Goal: Book appointment/travel/reservation

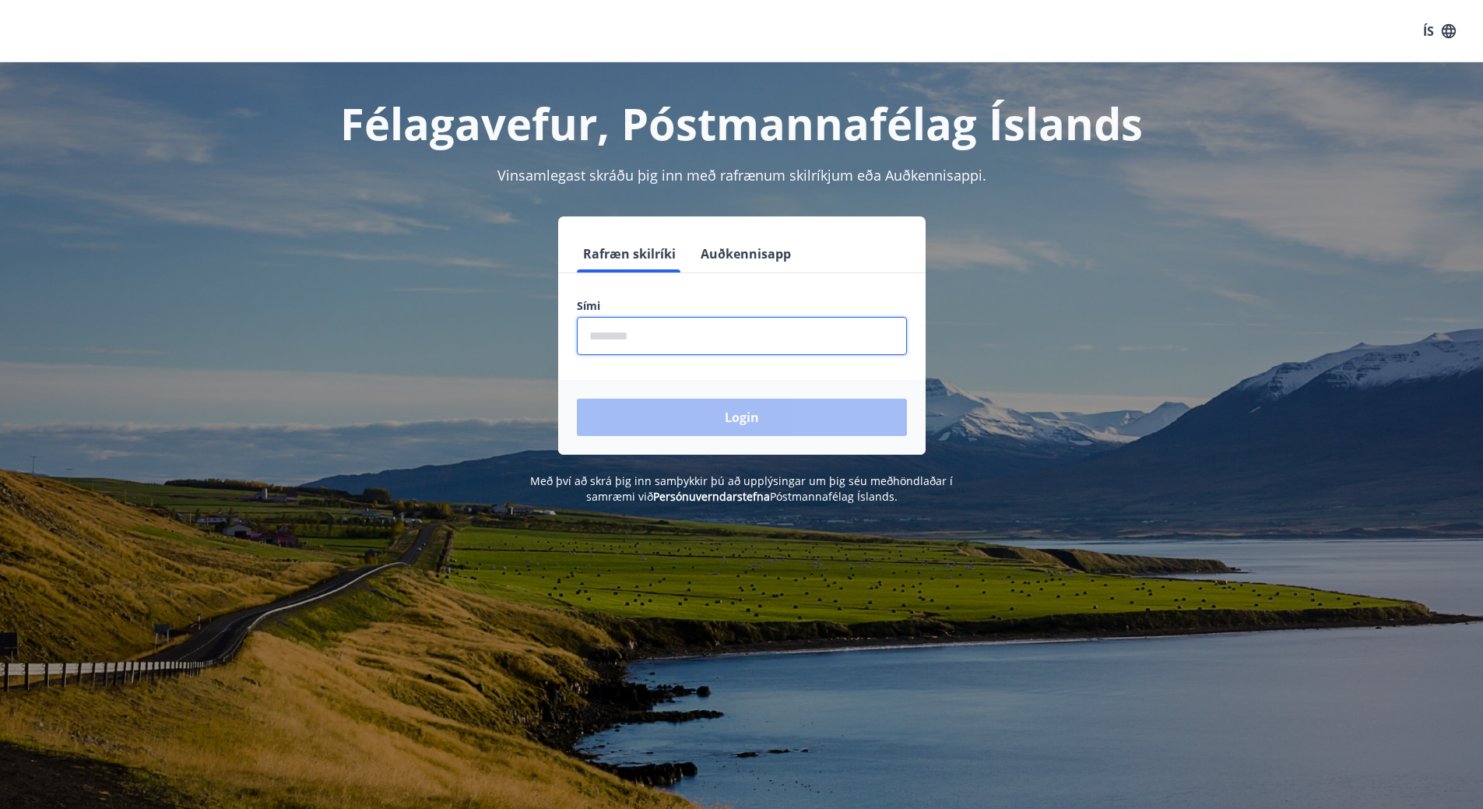
click at [631, 331] on input "phone" at bounding box center [742, 336] width 330 height 38
type input "********"
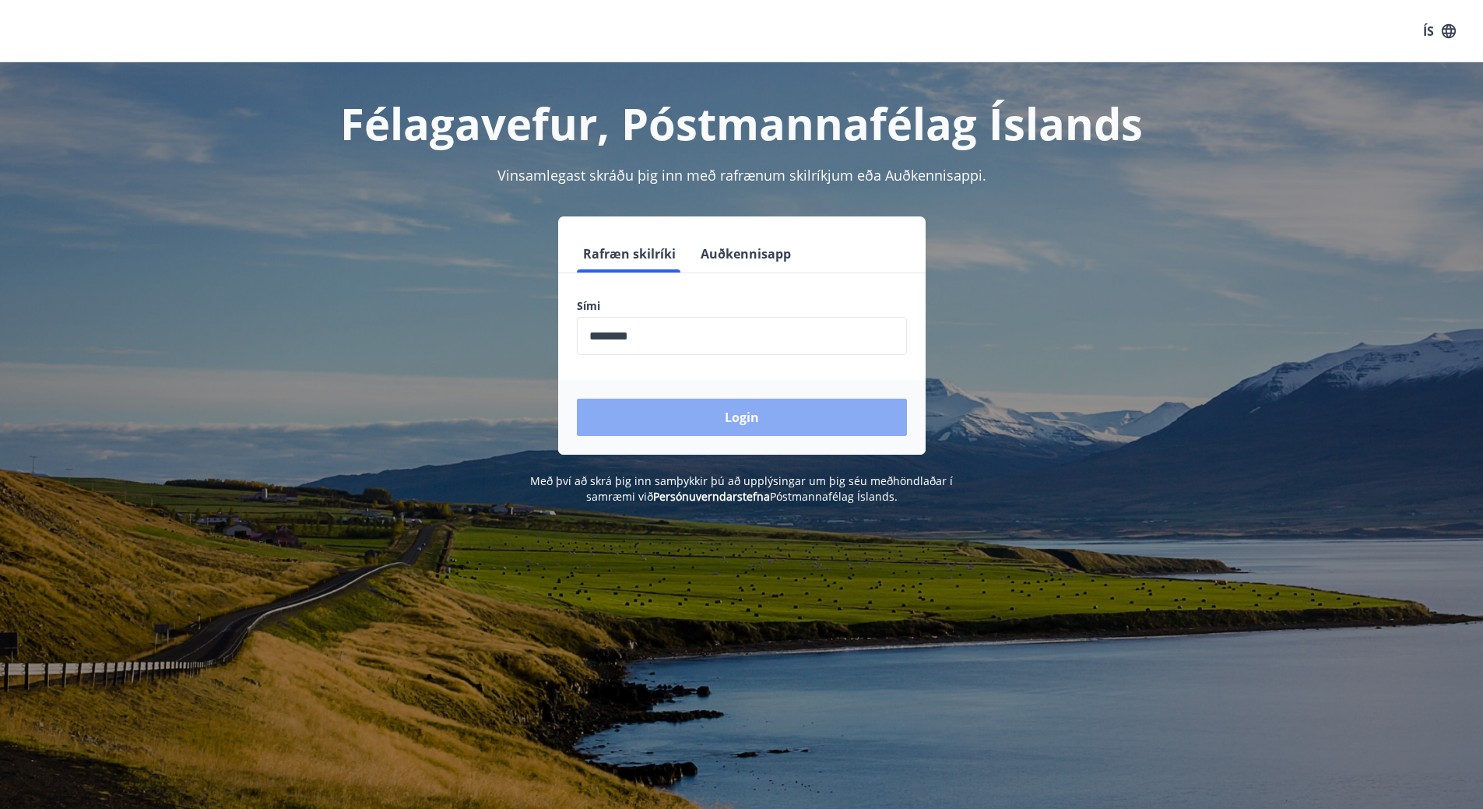
click at [725, 405] on button "Login" at bounding box center [742, 416] width 330 height 37
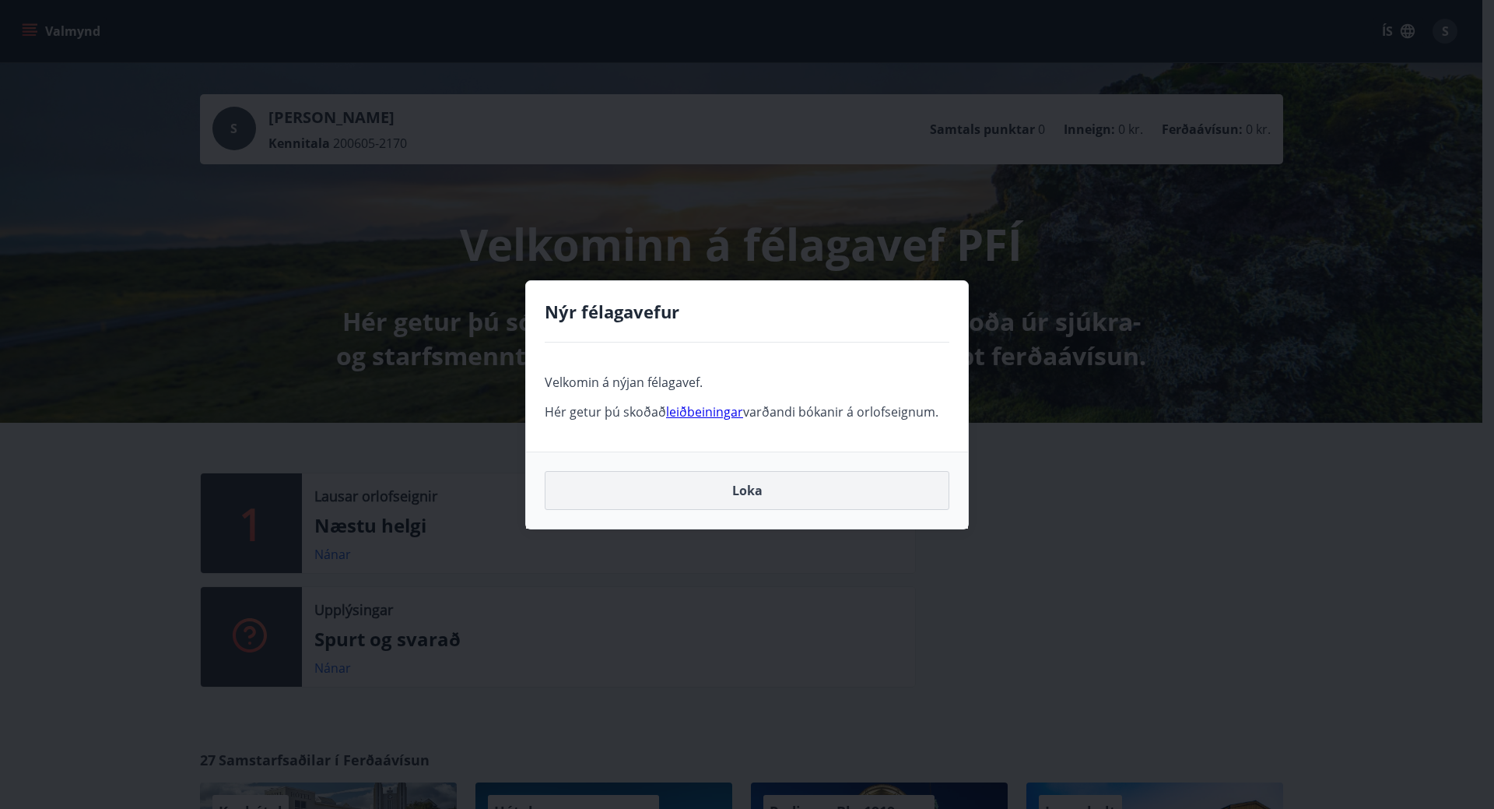
click at [718, 490] on button "Loka" at bounding box center [747, 490] width 405 height 39
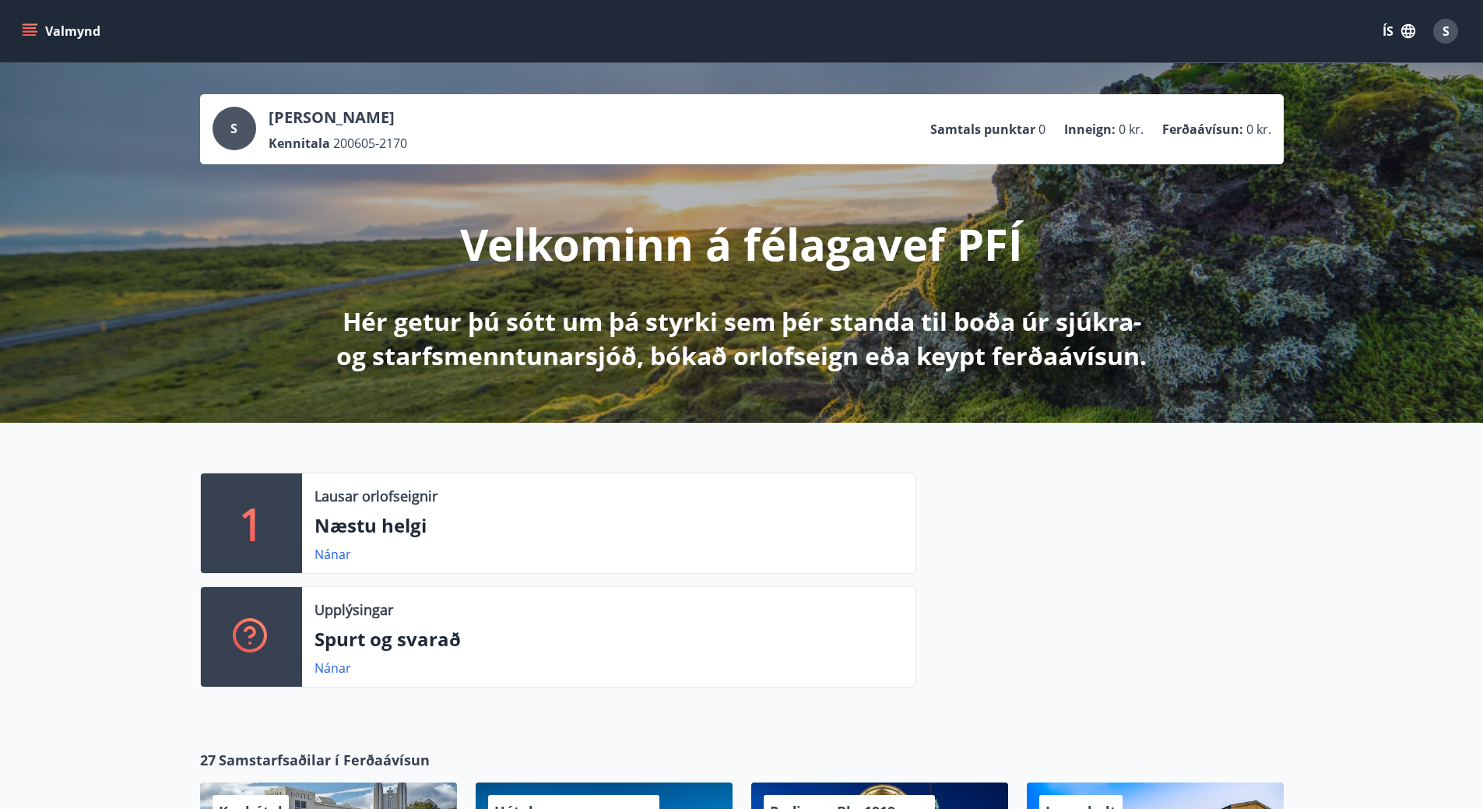
click at [83, 35] on button "Valmynd" at bounding box center [63, 31] width 88 height 28
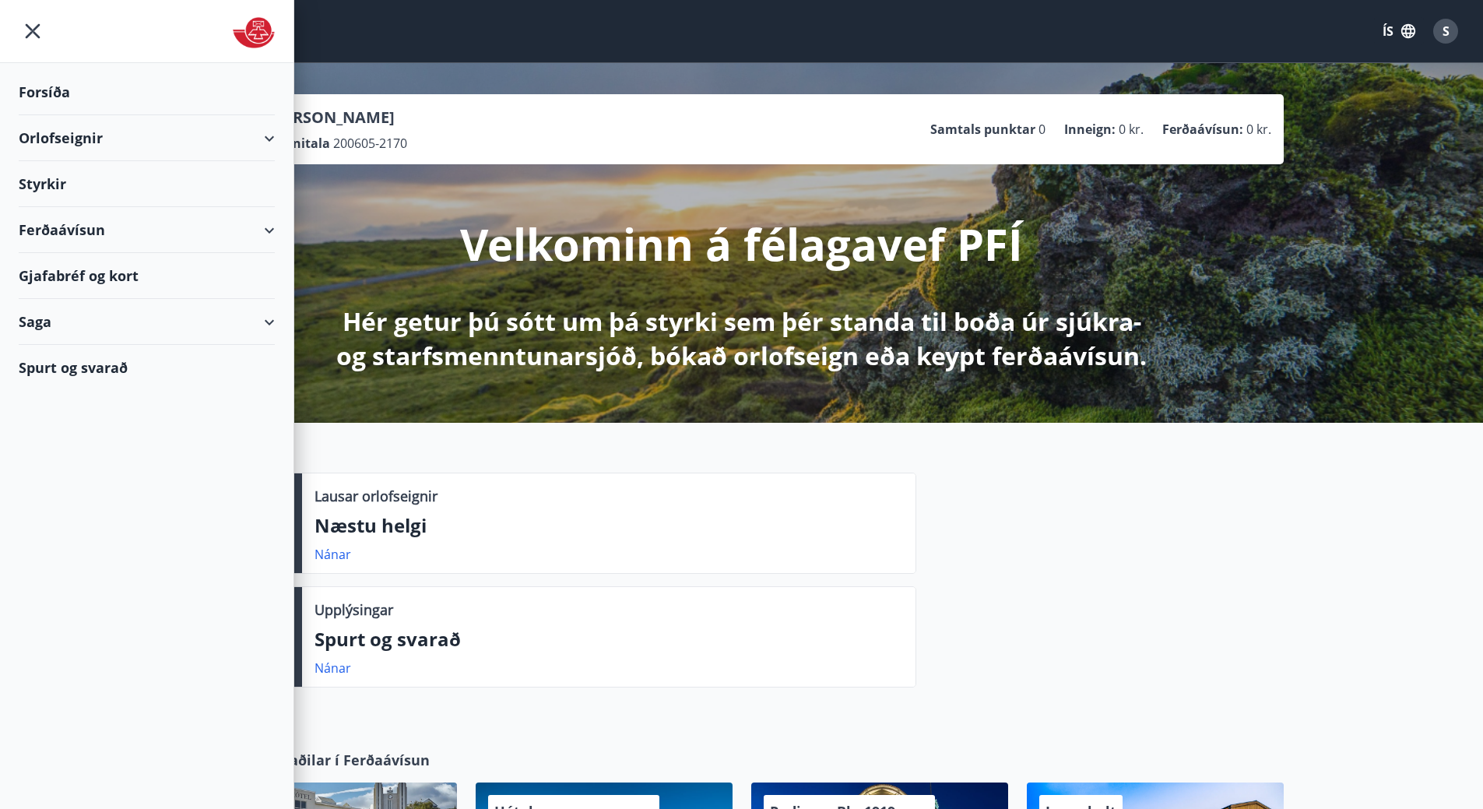
click at [86, 142] on div "Orlofseignir" at bounding box center [147, 138] width 256 height 46
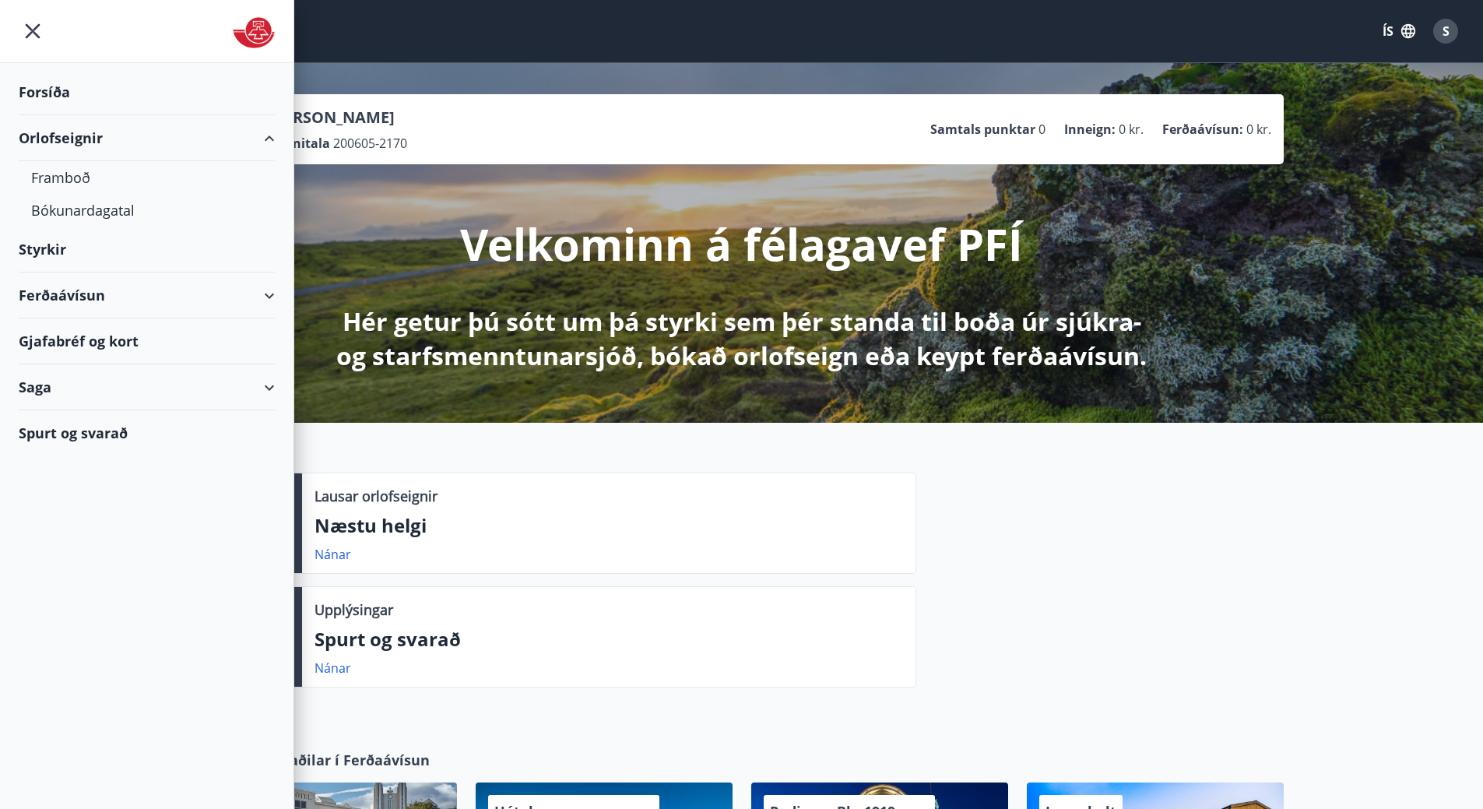
click at [95, 144] on div "Orlofseignir" at bounding box center [147, 138] width 256 height 46
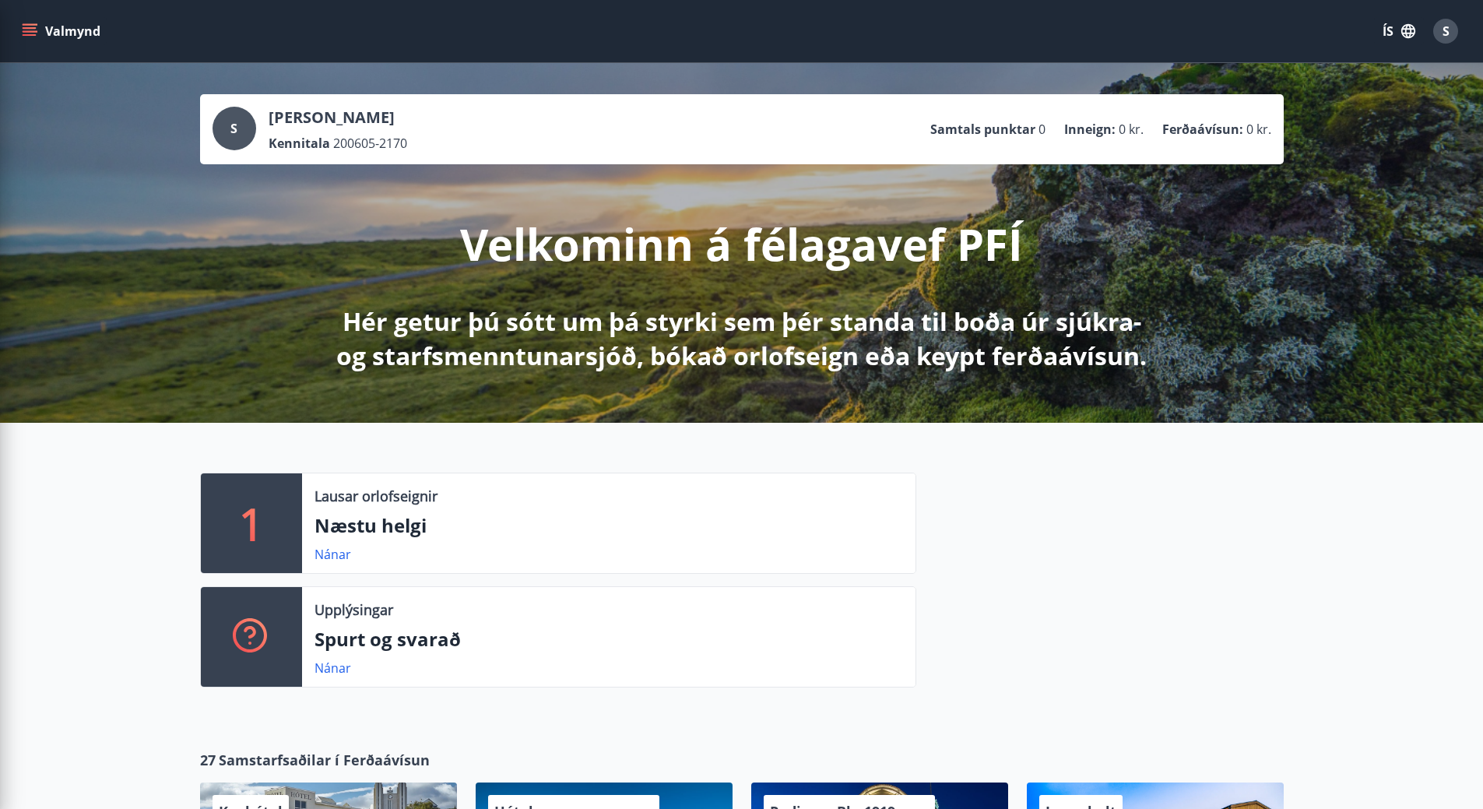
drag, startPoint x: 502, startPoint y: 524, endPoint x: 460, endPoint y: 506, distance: 45.7
click at [500, 523] on p "Næstu helgi" at bounding box center [608, 525] width 588 height 26
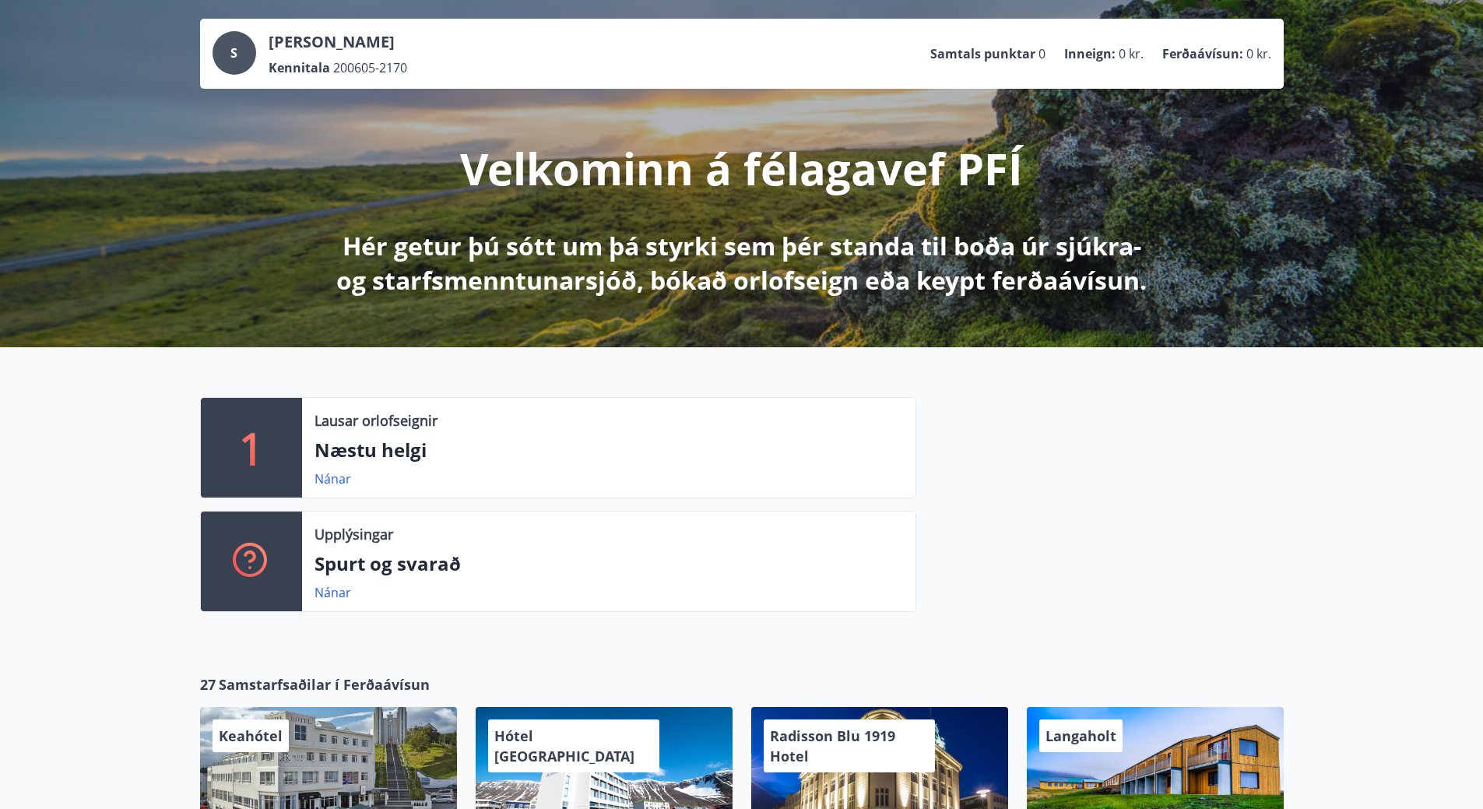
scroll to position [233, 0]
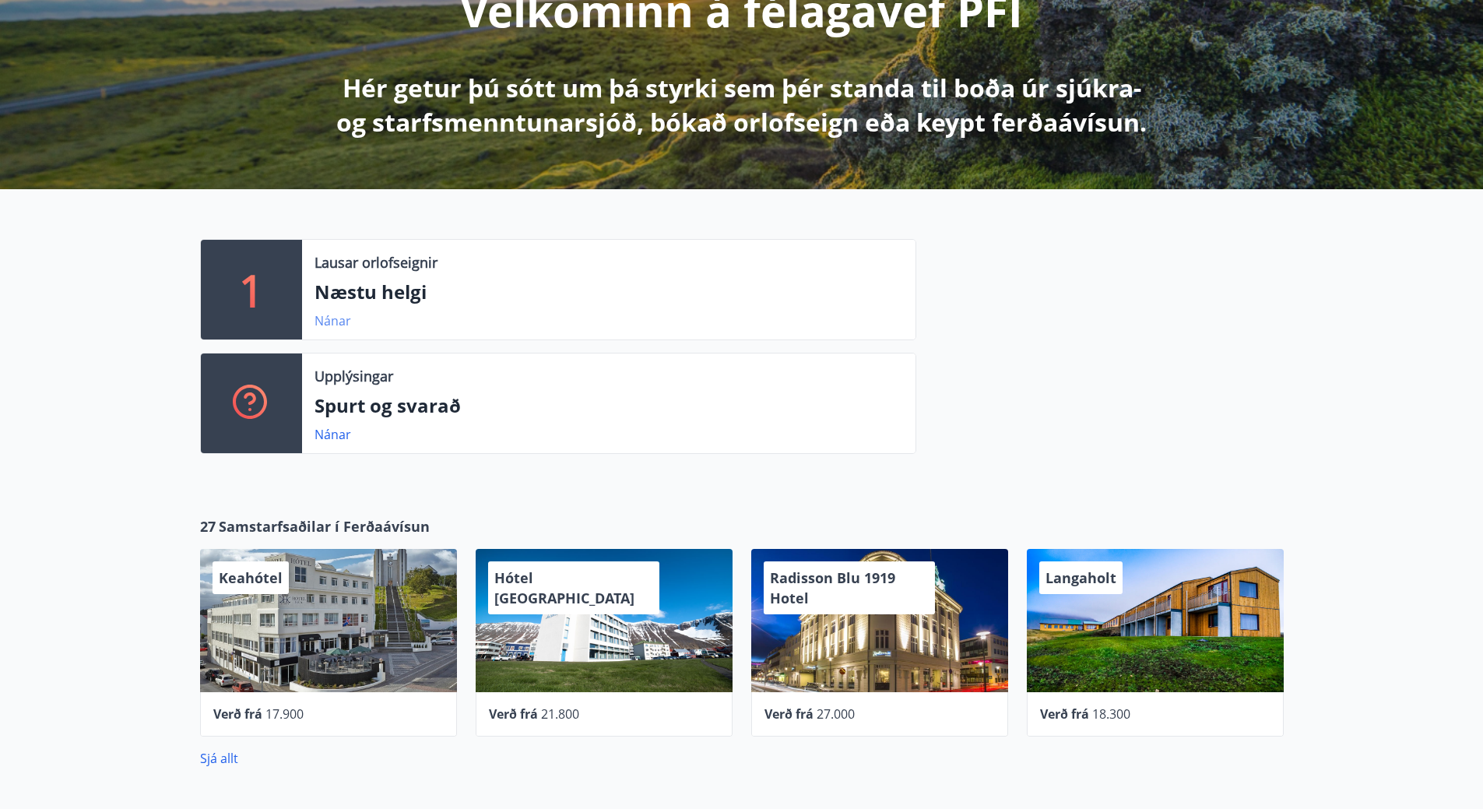
click at [326, 325] on link "Nánar" at bounding box center [332, 320] width 37 height 17
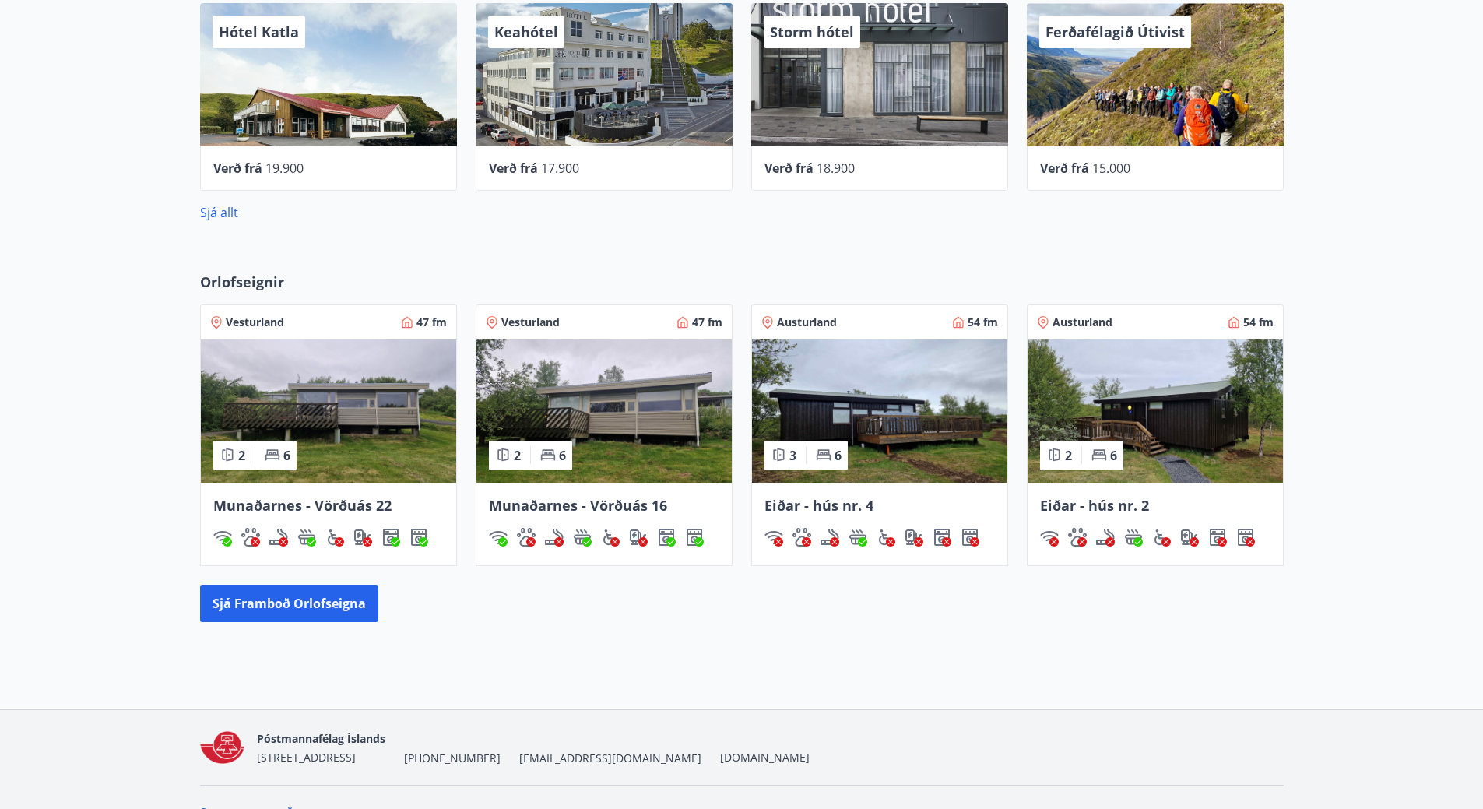
scroll to position [810, 0]
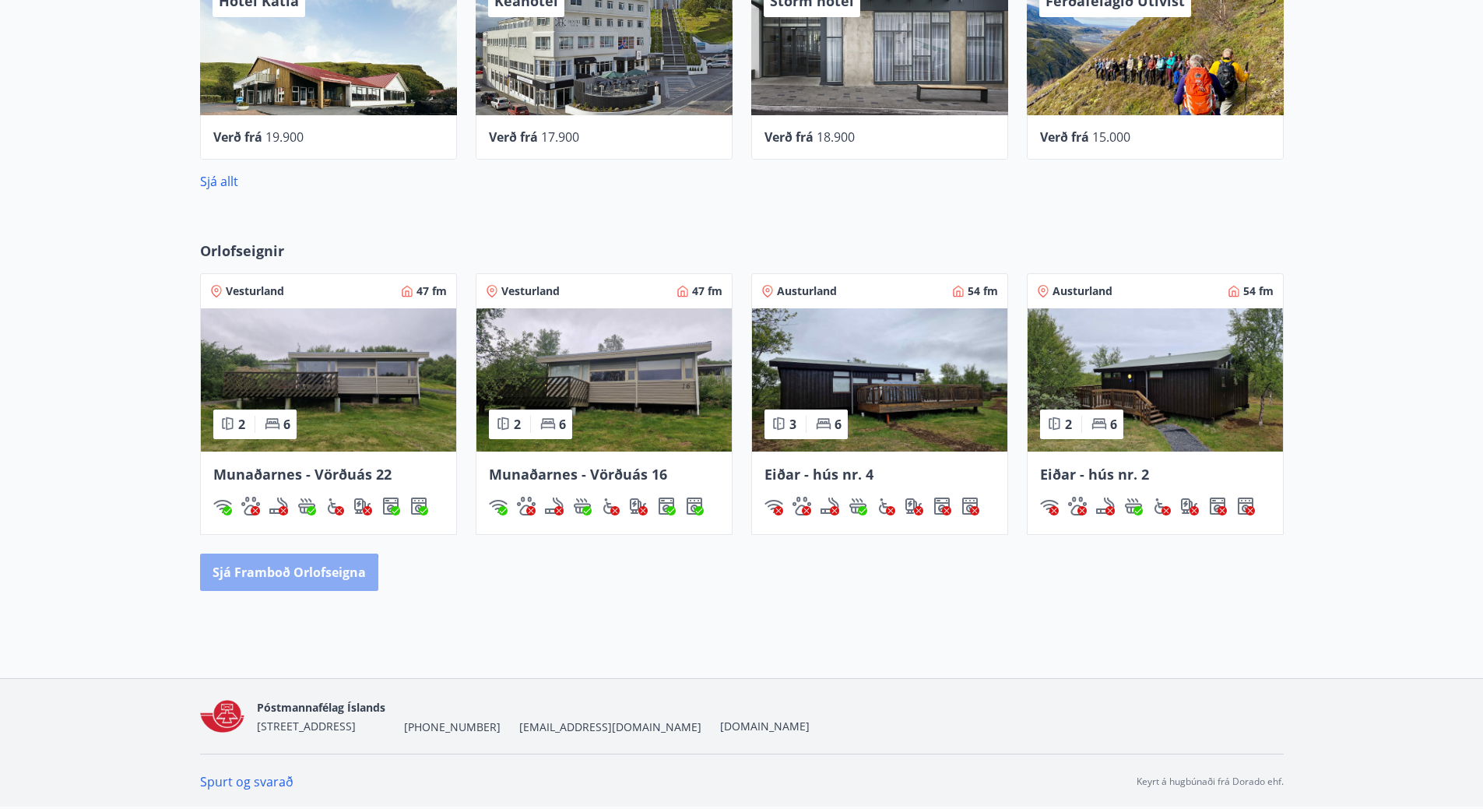
click at [249, 578] on button "Sjá framboð orlofseigna" at bounding box center [289, 571] width 178 height 37
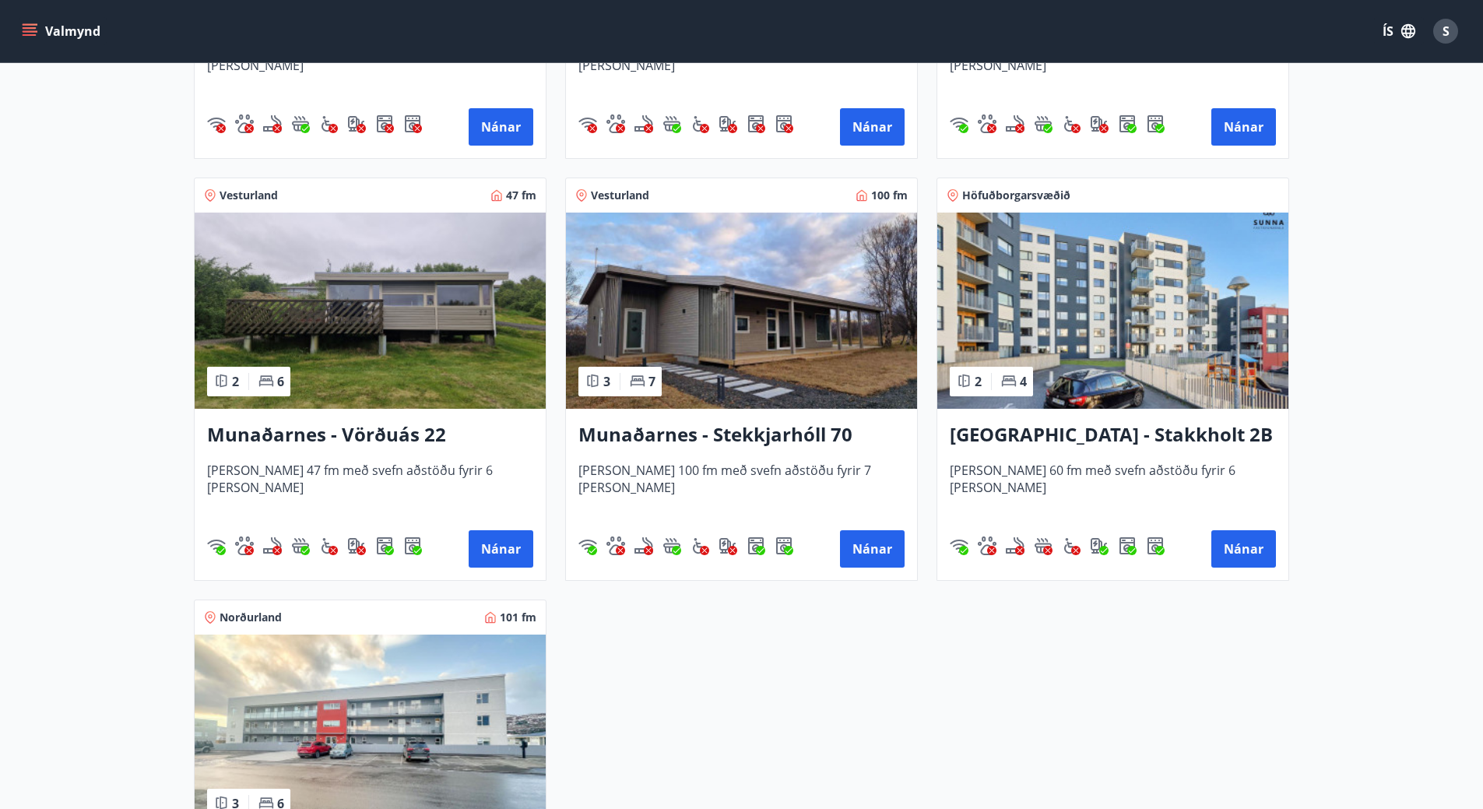
scroll to position [545, 0]
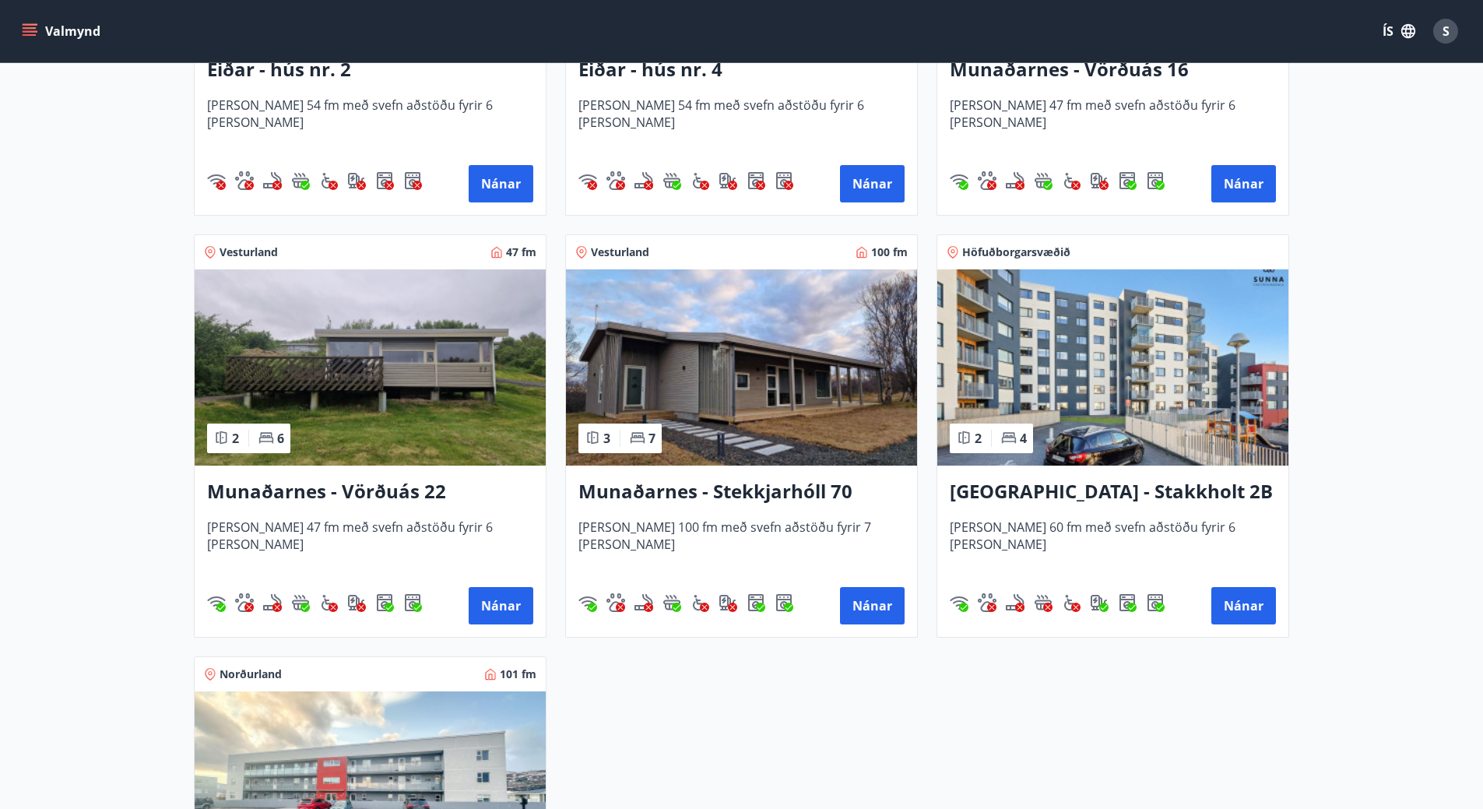
click at [628, 489] on h3 "Munaðarnes - Stekkjarhóll 70" at bounding box center [741, 492] width 326 height 28
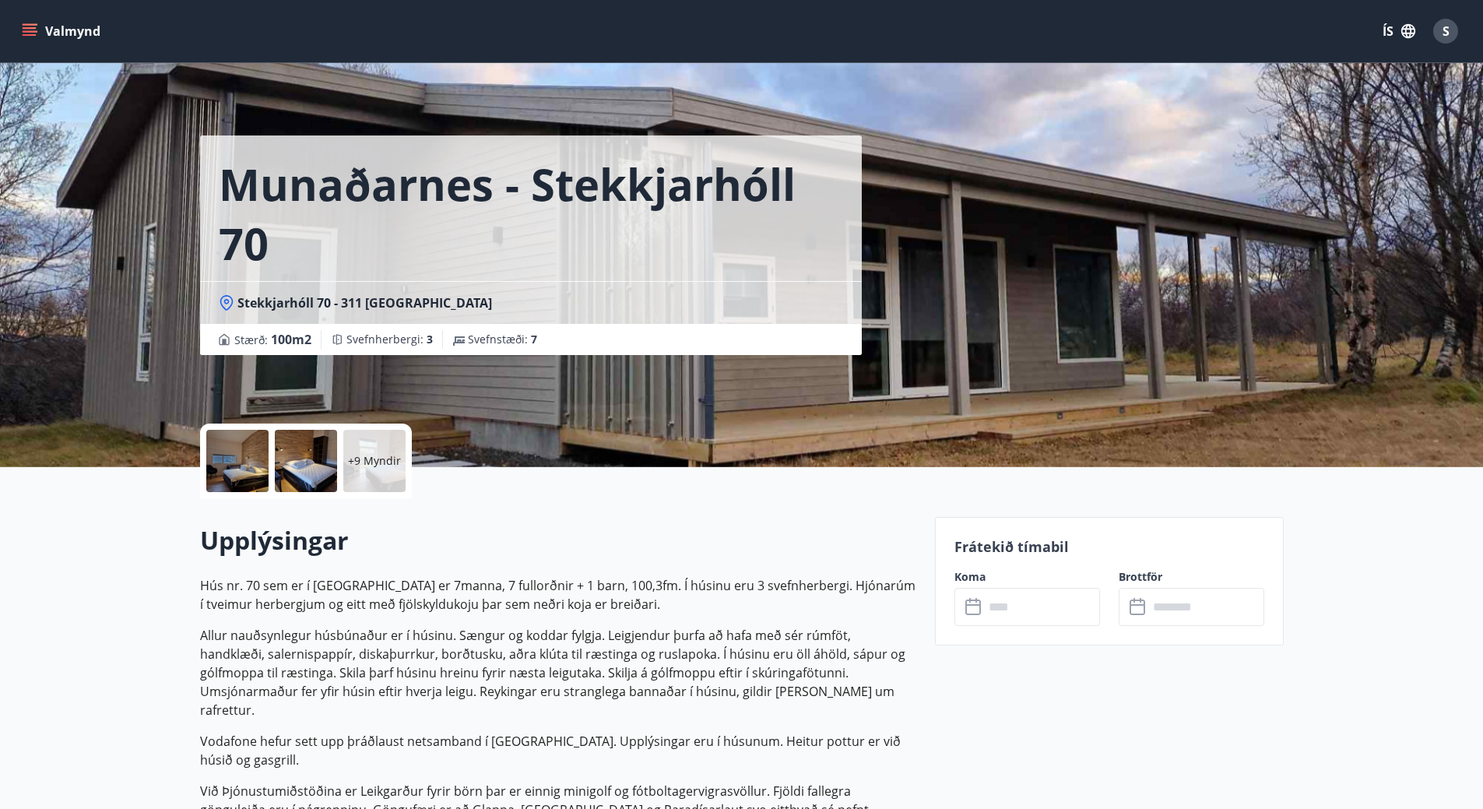
click at [364, 477] on div "+9 Myndir" at bounding box center [374, 461] width 62 height 62
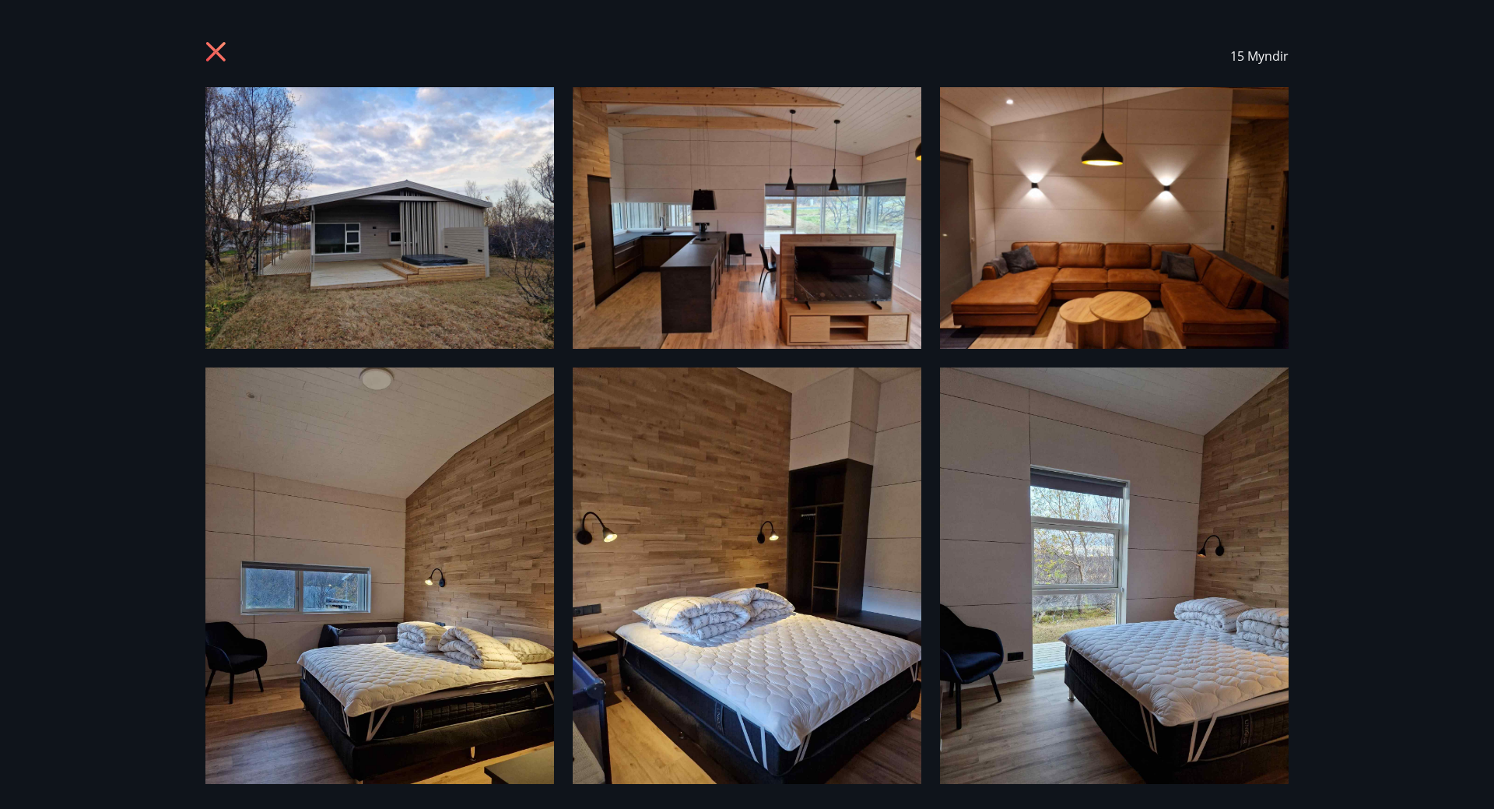
click at [208, 54] on icon at bounding box center [217, 53] width 25 height 25
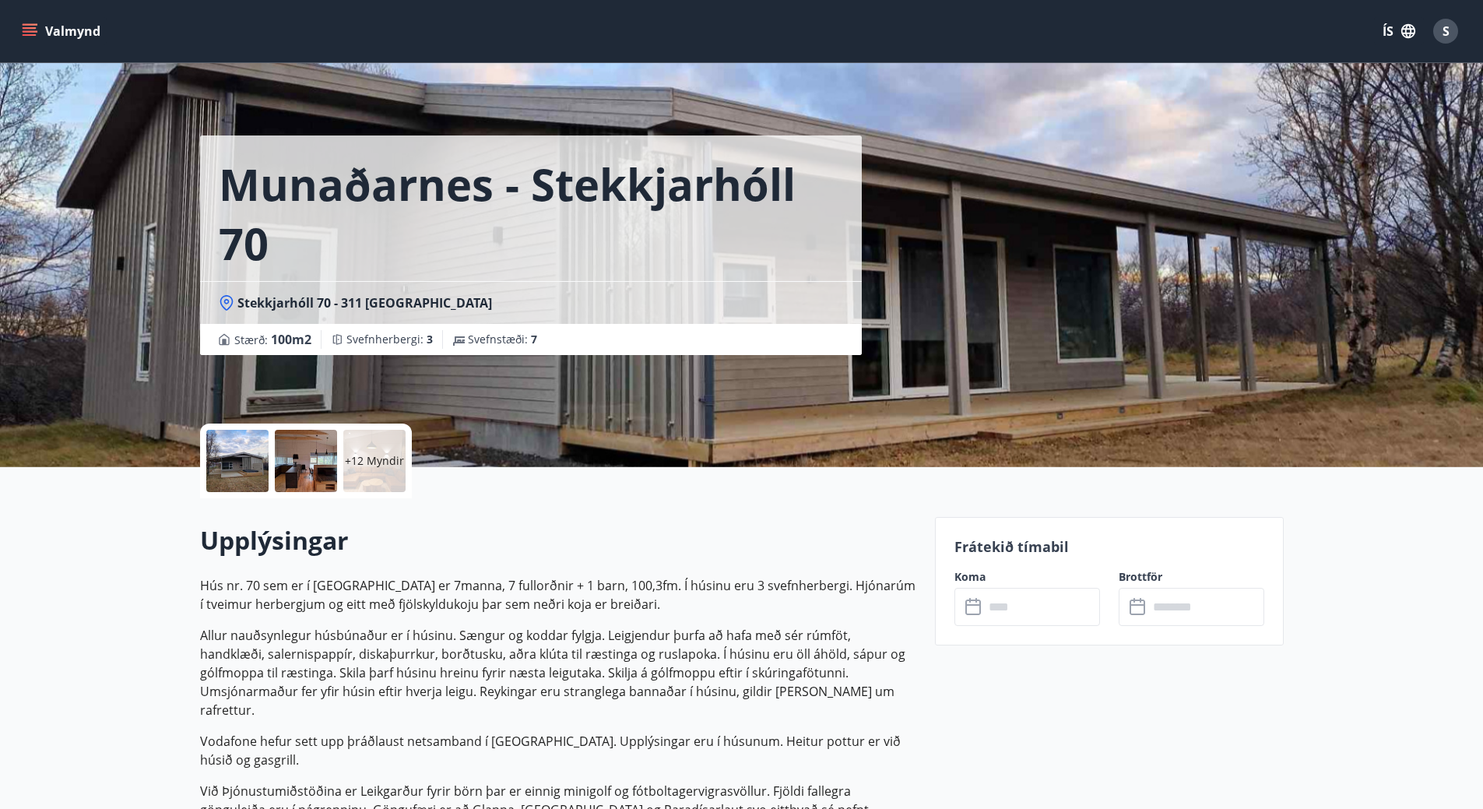
click at [56, 30] on button "Valmynd" at bounding box center [63, 31] width 88 height 28
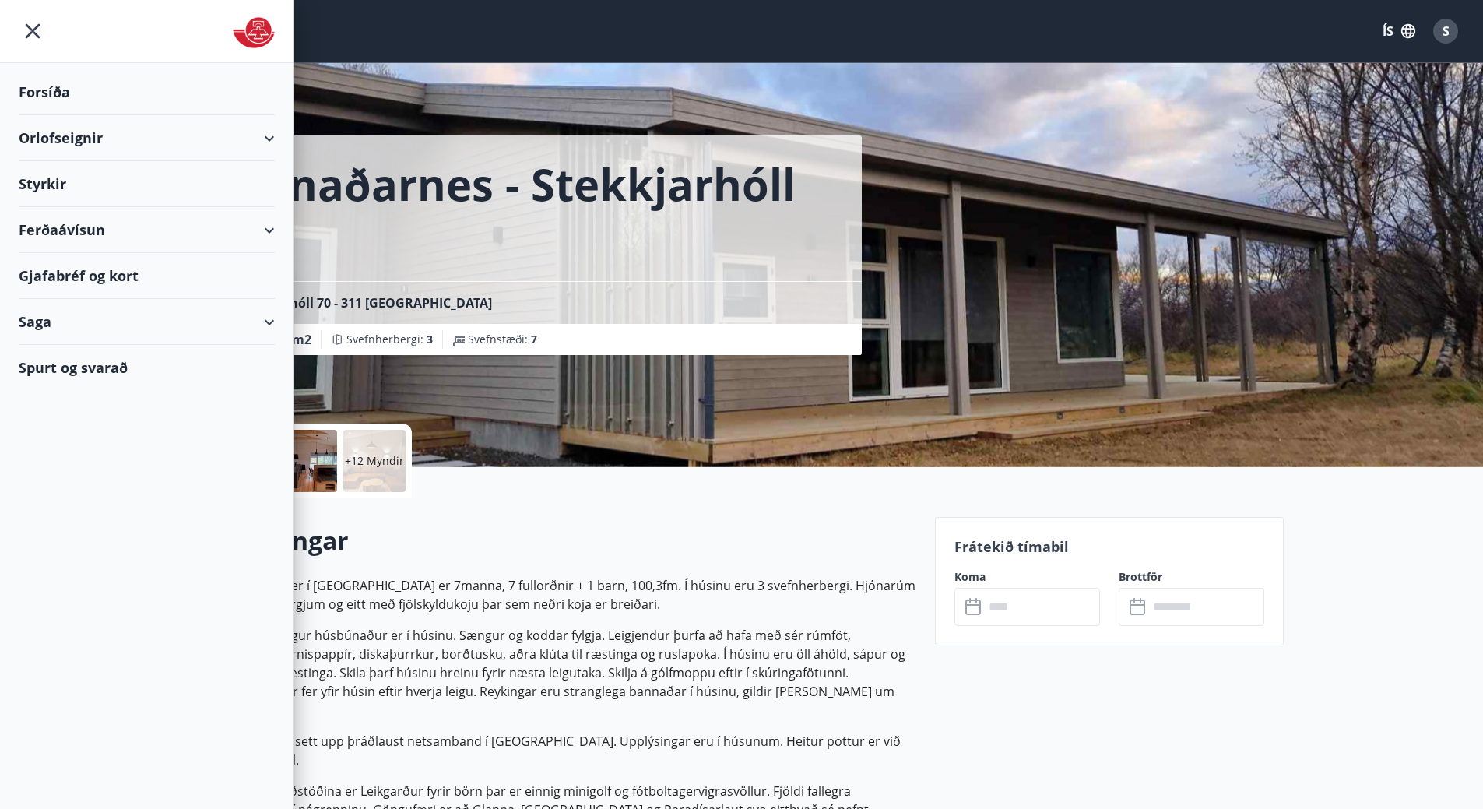
click at [68, 141] on div "Orlofseignir" at bounding box center [147, 138] width 256 height 46
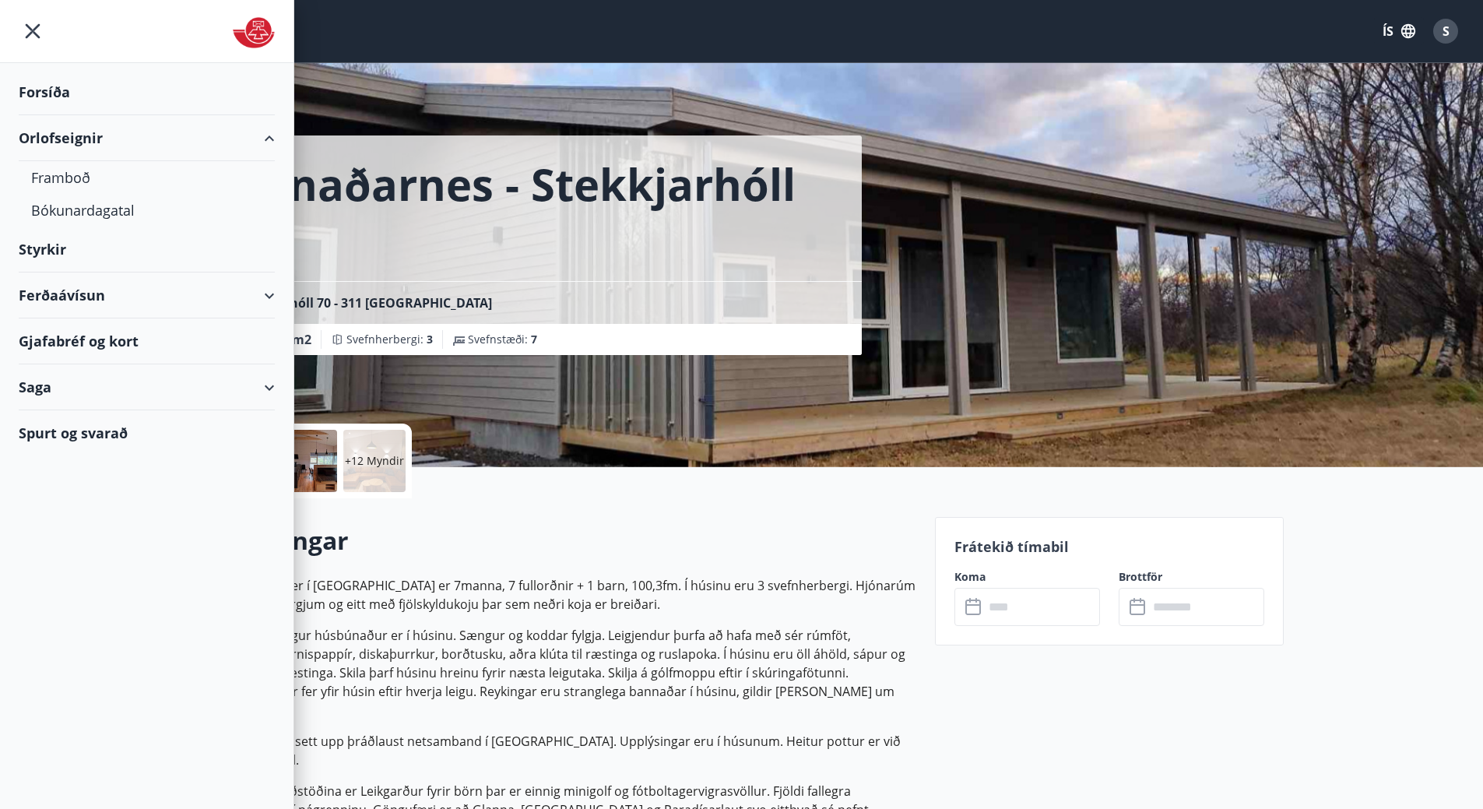
click at [65, 118] on div "Orlofseignir" at bounding box center [147, 138] width 256 height 46
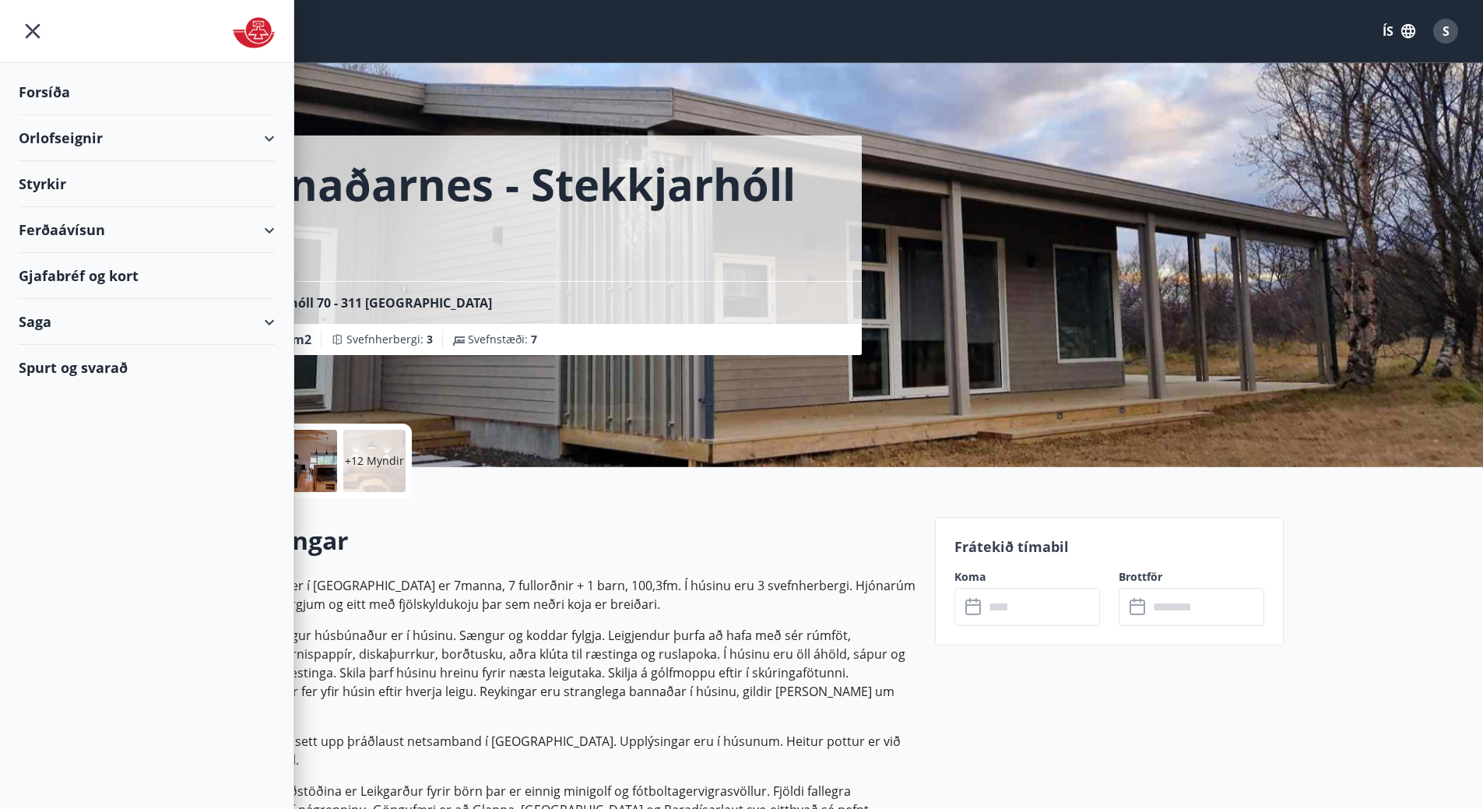
click at [59, 82] on div "Forsíða" at bounding box center [147, 92] width 256 height 46
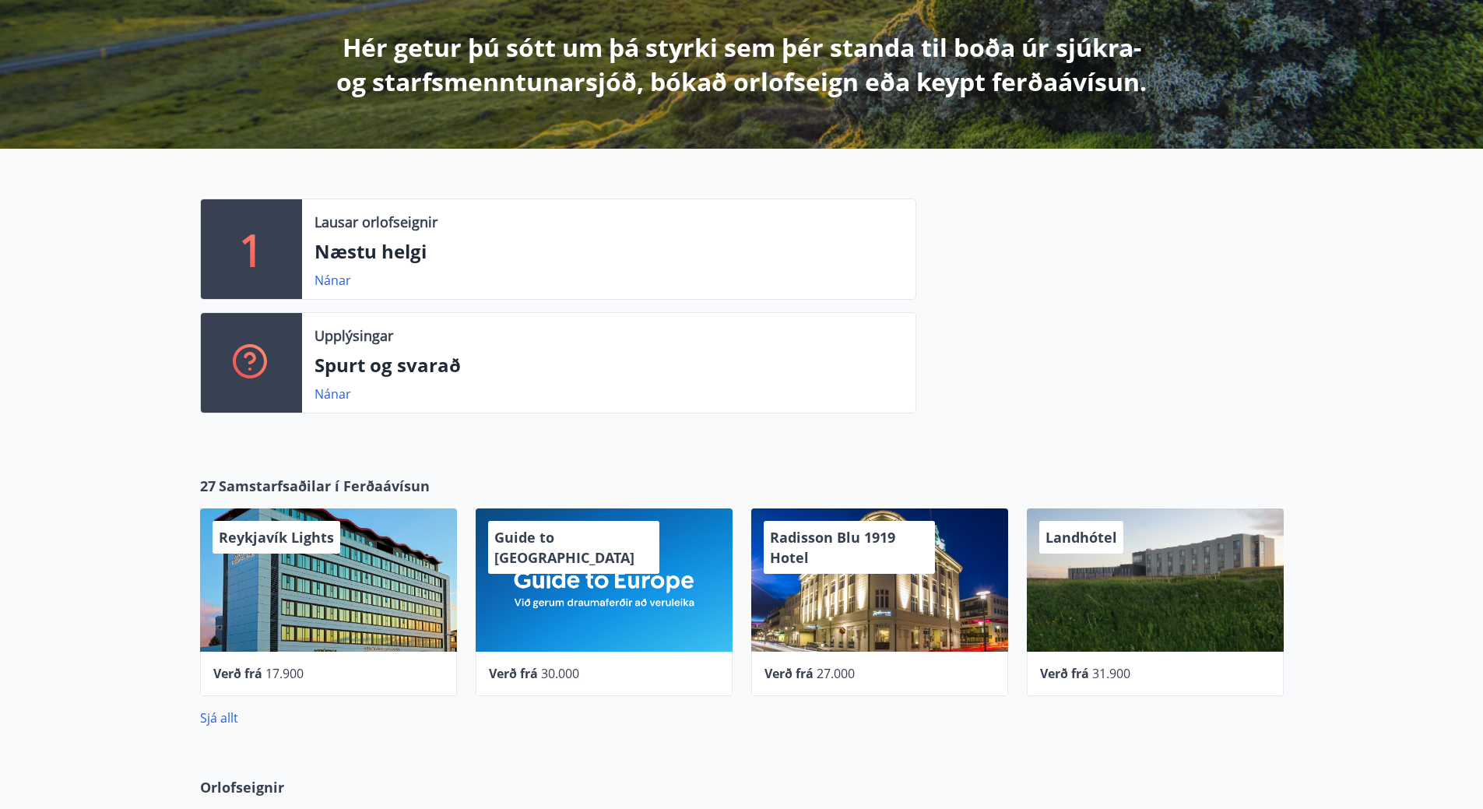
scroll to position [700, 0]
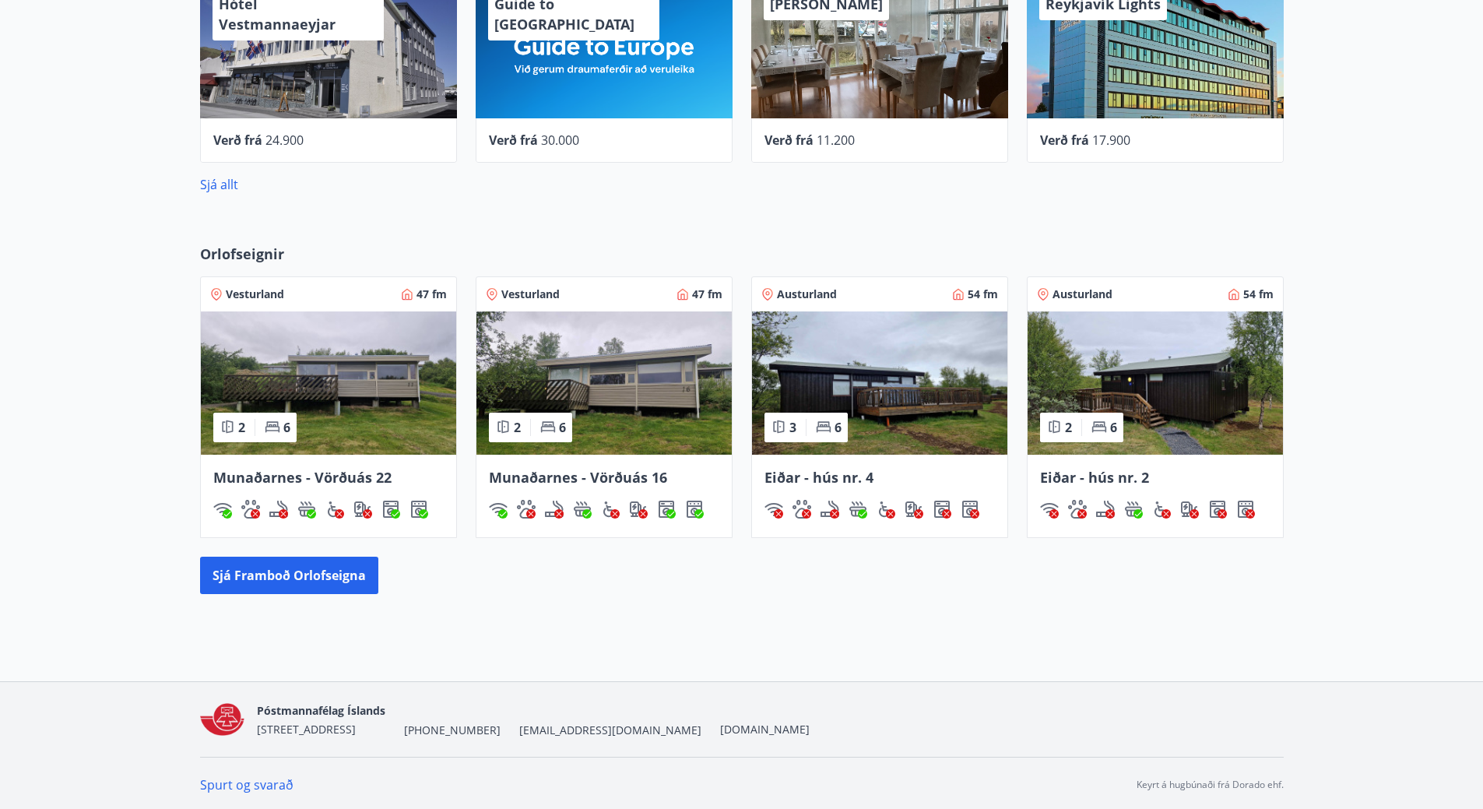
scroll to position [810, 0]
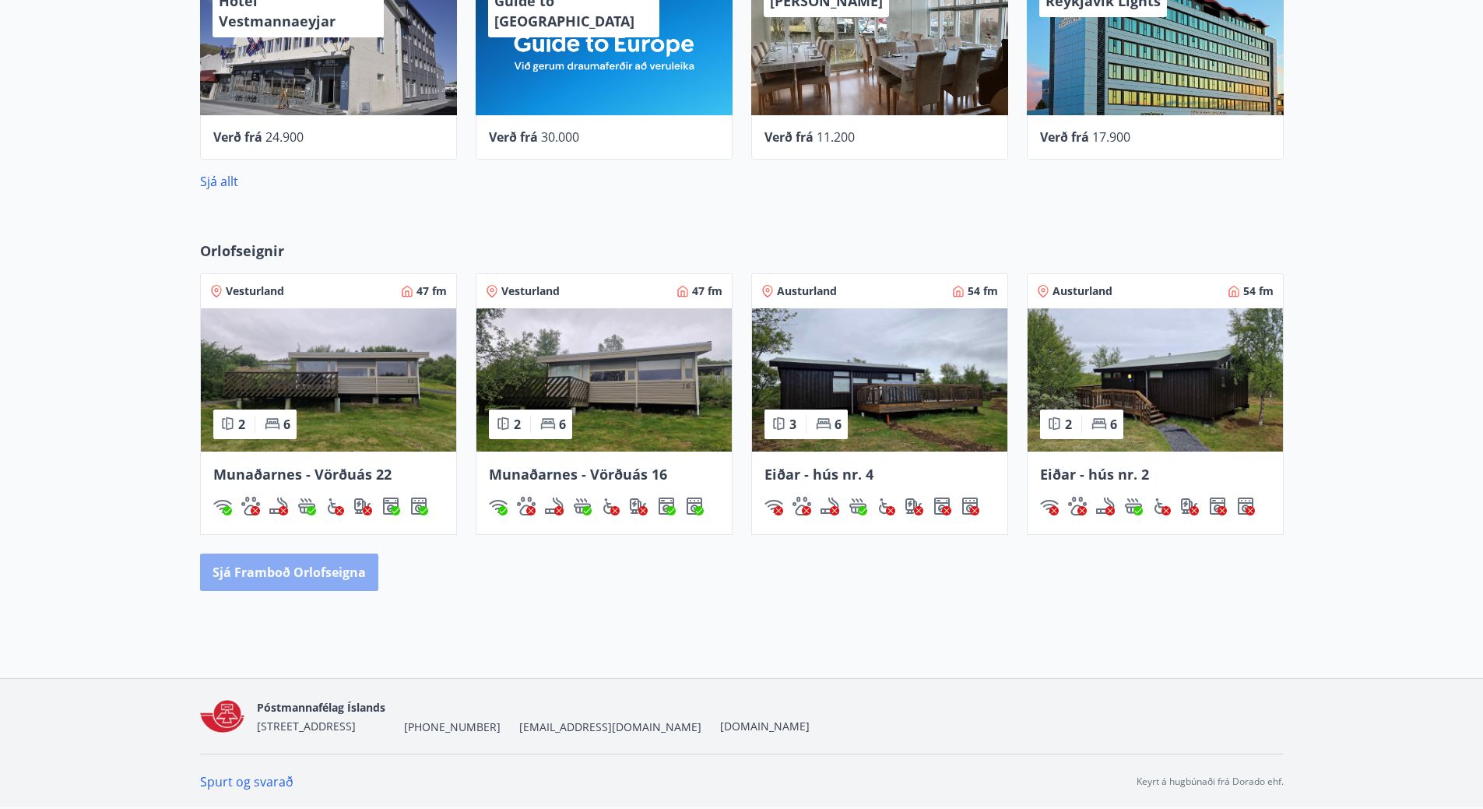
click at [353, 581] on button "Sjá framboð orlofseigna" at bounding box center [289, 571] width 178 height 37
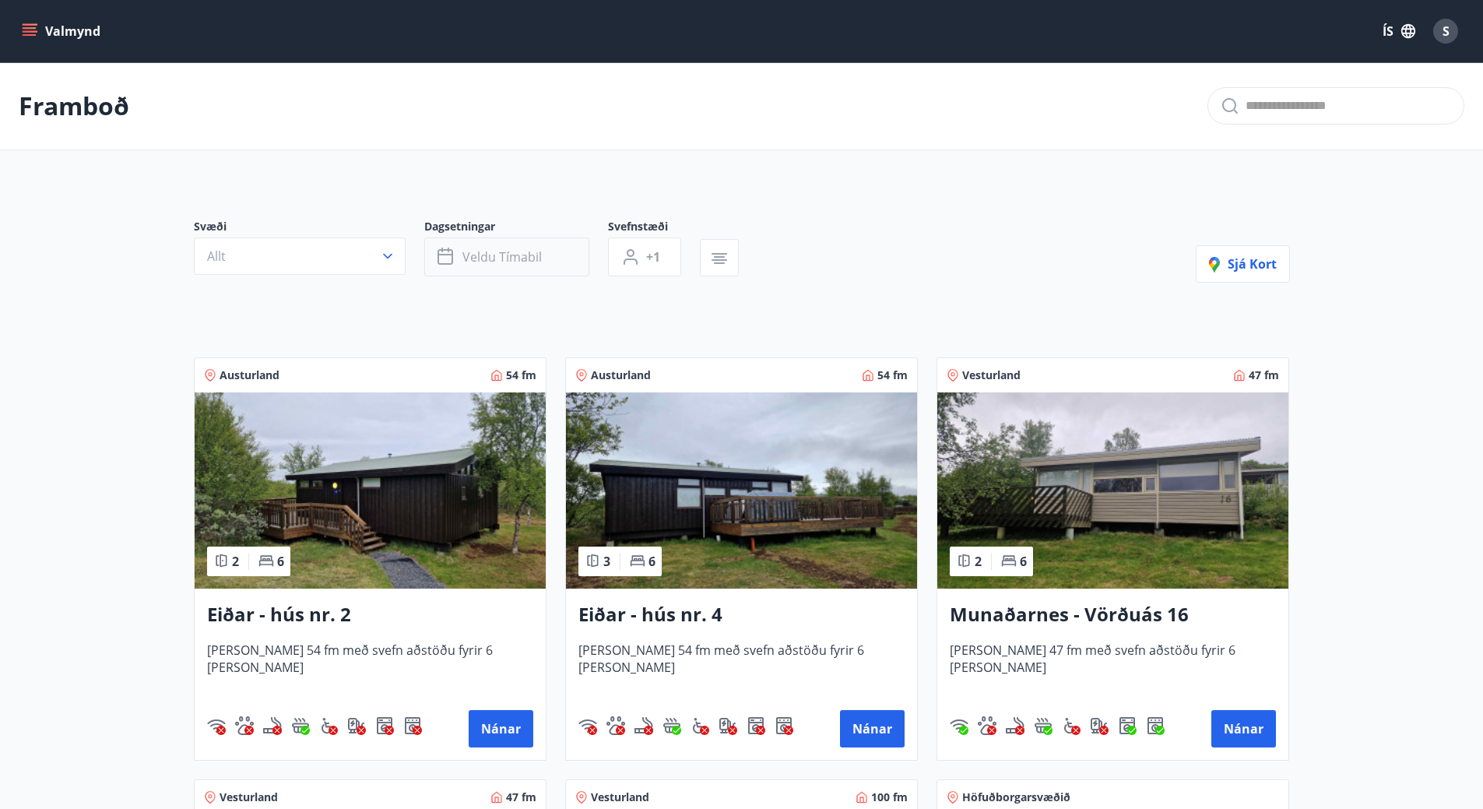
click at [505, 274] on button "Veldu tímabil" at bounding box center [506, 256] width 165 height 39
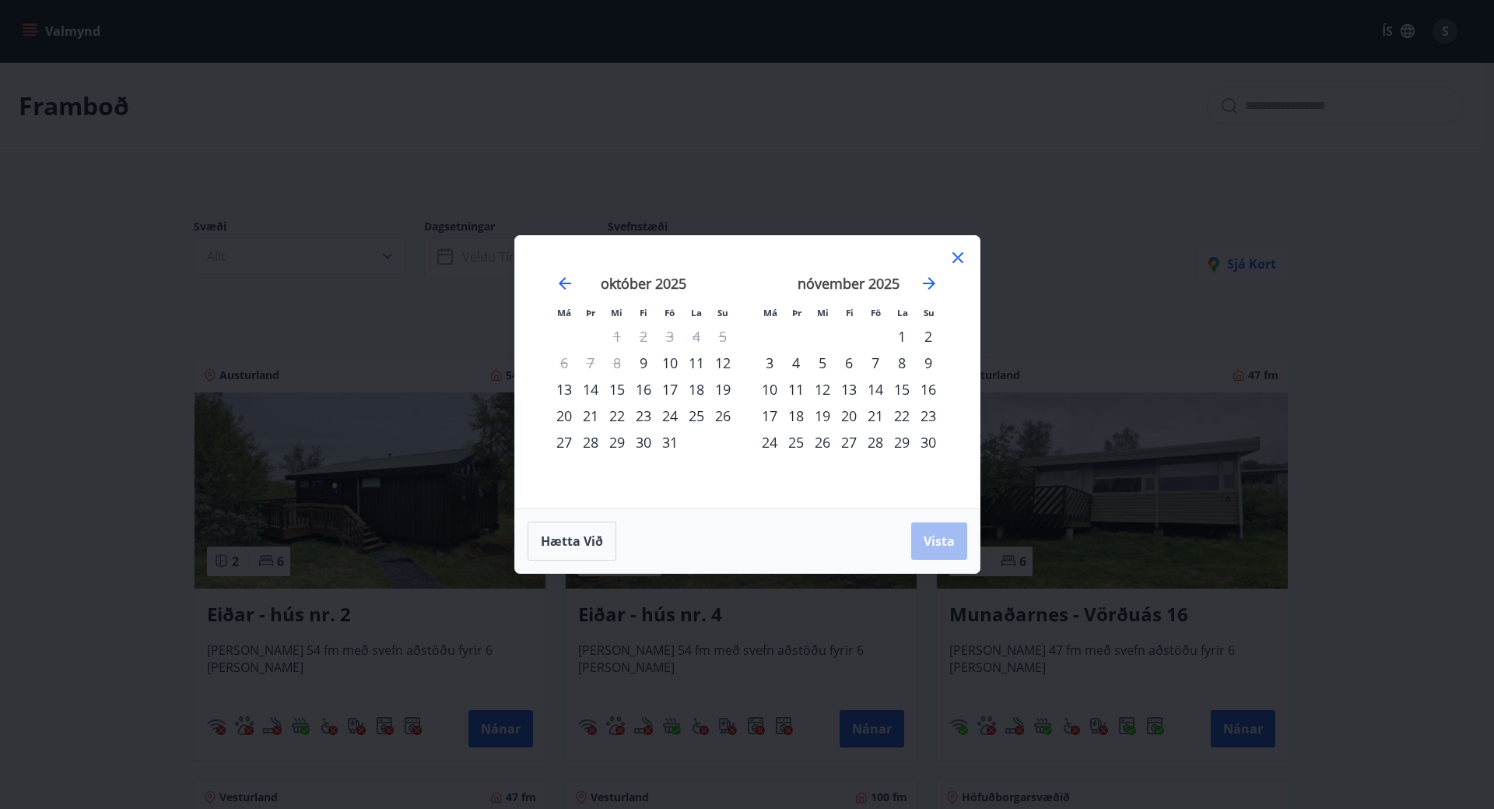
click at [870, 413] on div "21" at bounding box center [875, 415] width 26 height 26
click at [923, 413] on div "23" at bounding box center [928, 415] width 26 height 26
click at [929, 523] on button "Vista" at bounding box center [939, 540] width 56 height 37
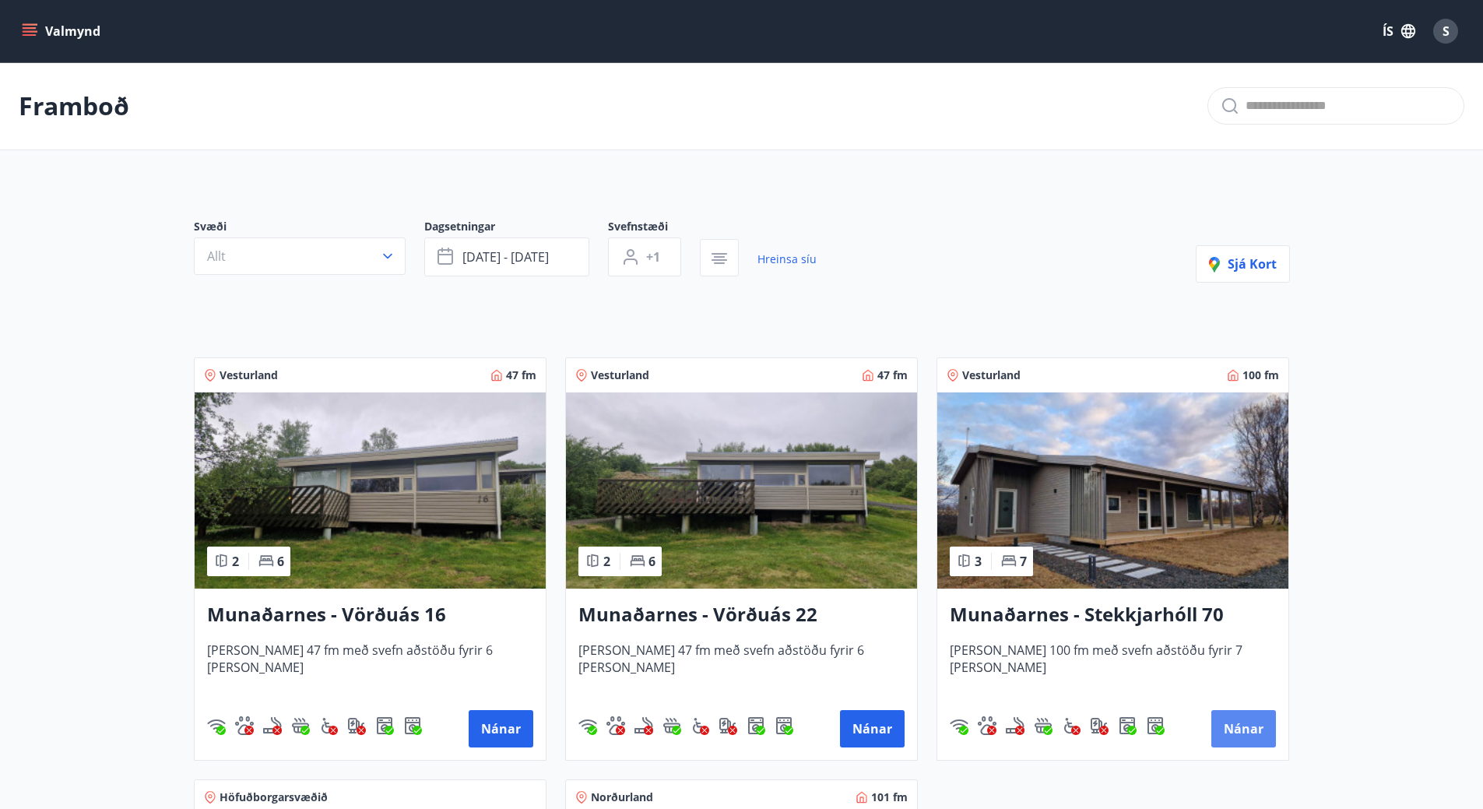
click at [1234, 721] on button "Nánar" at bounding box center [1243, 728] width 65 height 37
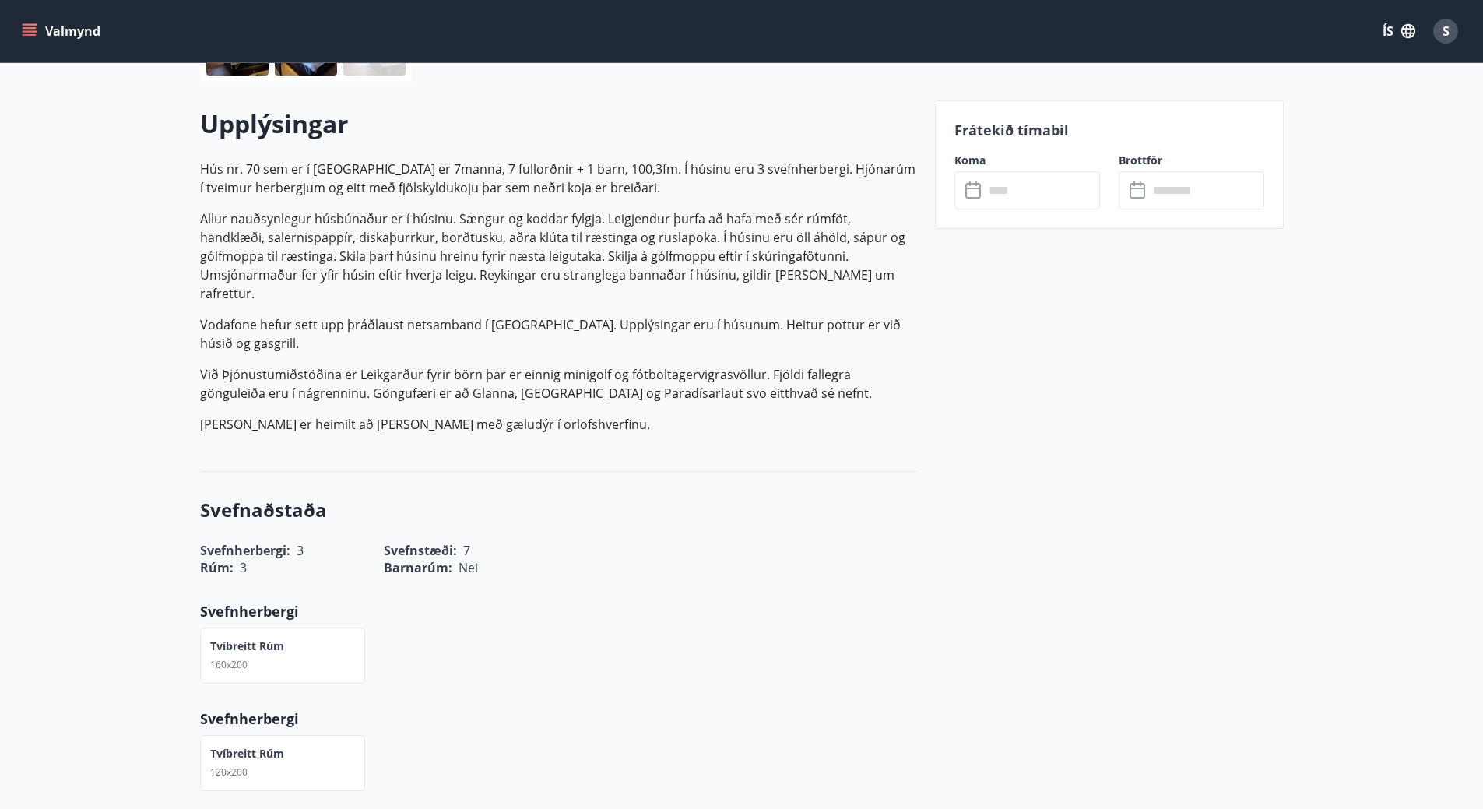
scroll to position [389, 0]
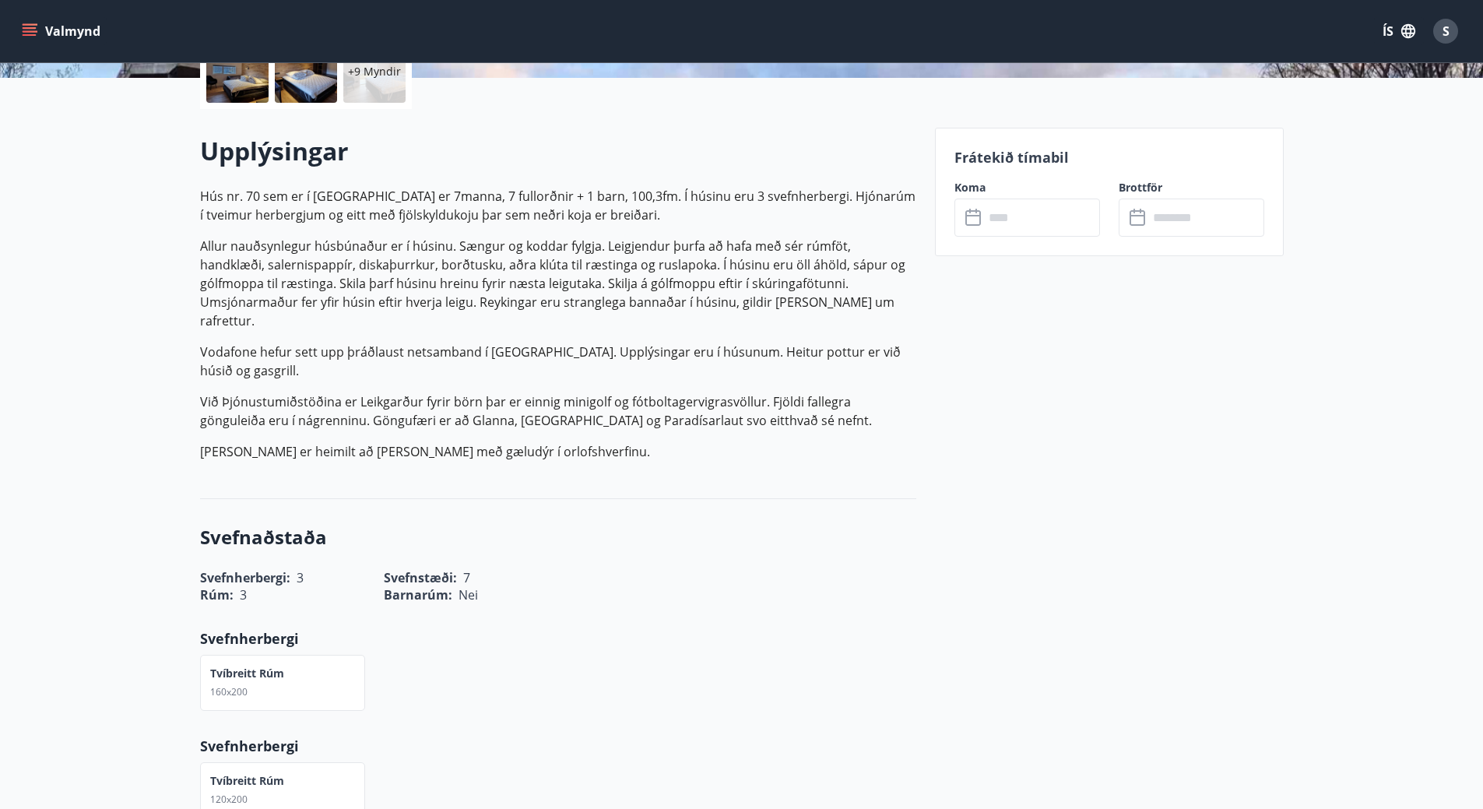
click at [1055, 219] on input "text" at bounding box center [1042, 217] width 116 height 38
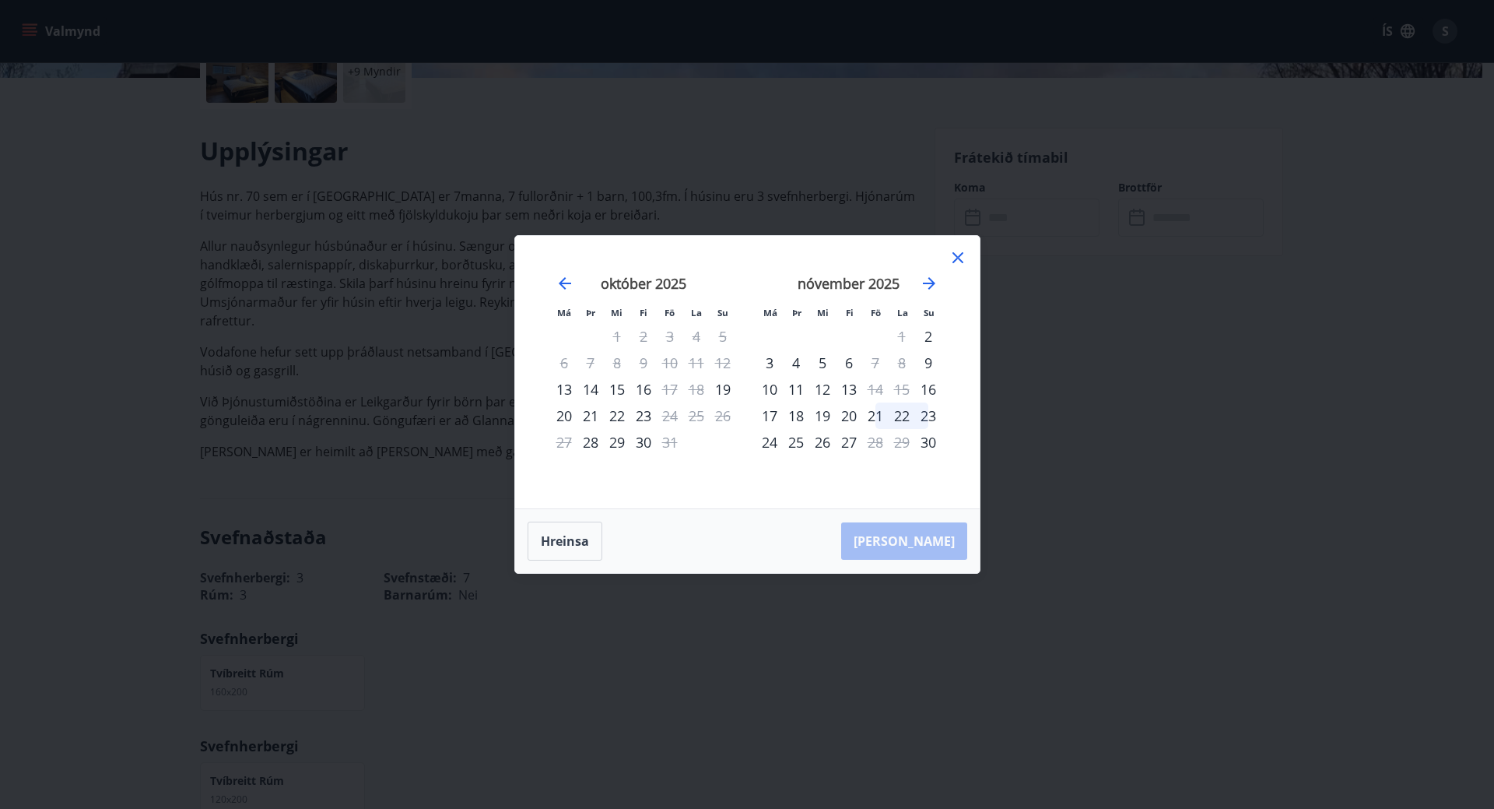
click at [872, 418] on div "21" at bounding box center [875, 415] width 26 height 26
click at [935, 418] on div "23" at bounding box center [928, 415] width 26 height 26
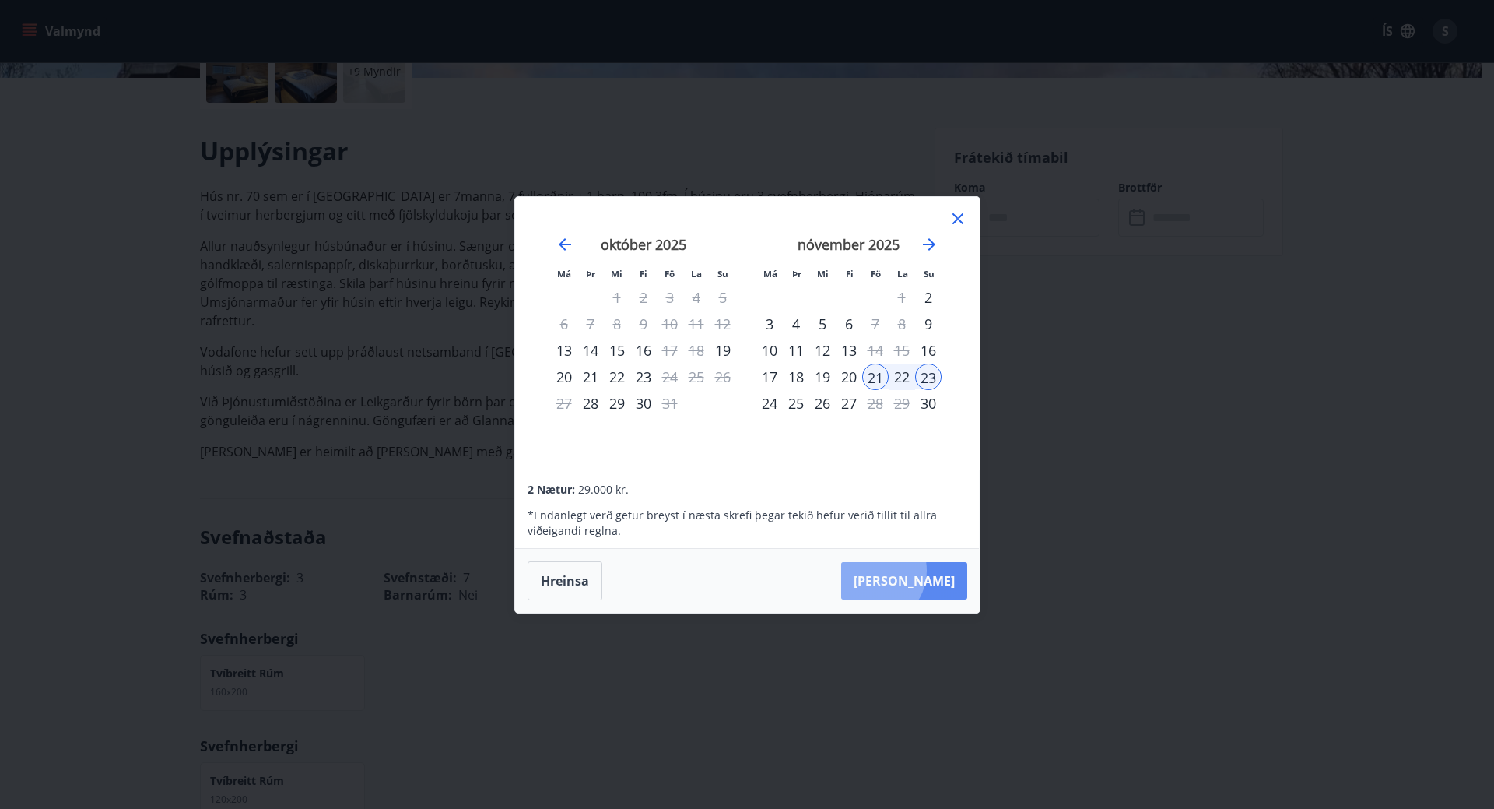
click at [919, 570] on button "Taka Frá" at bounding box center [904, 580] width 126 height 37
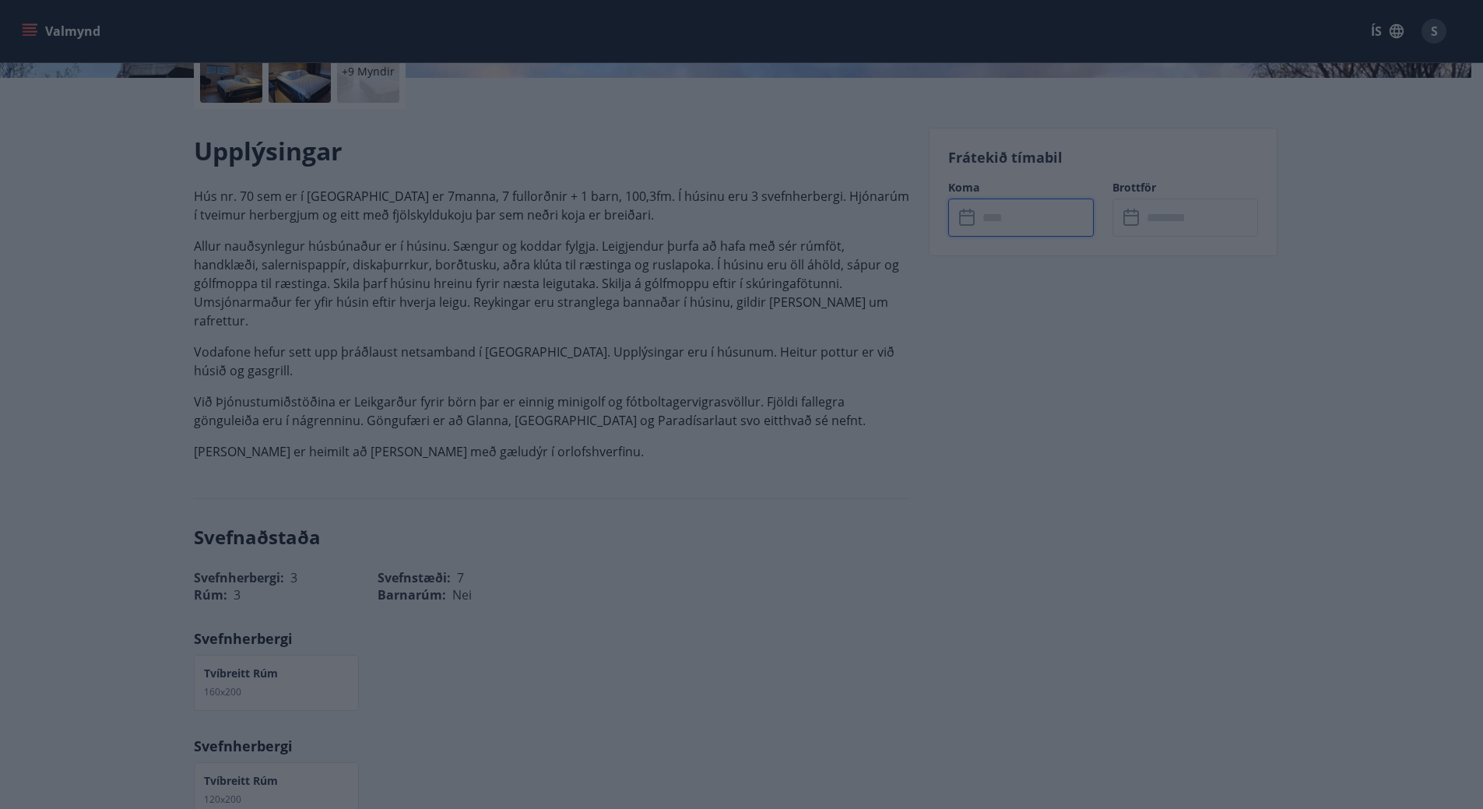
type input "******"
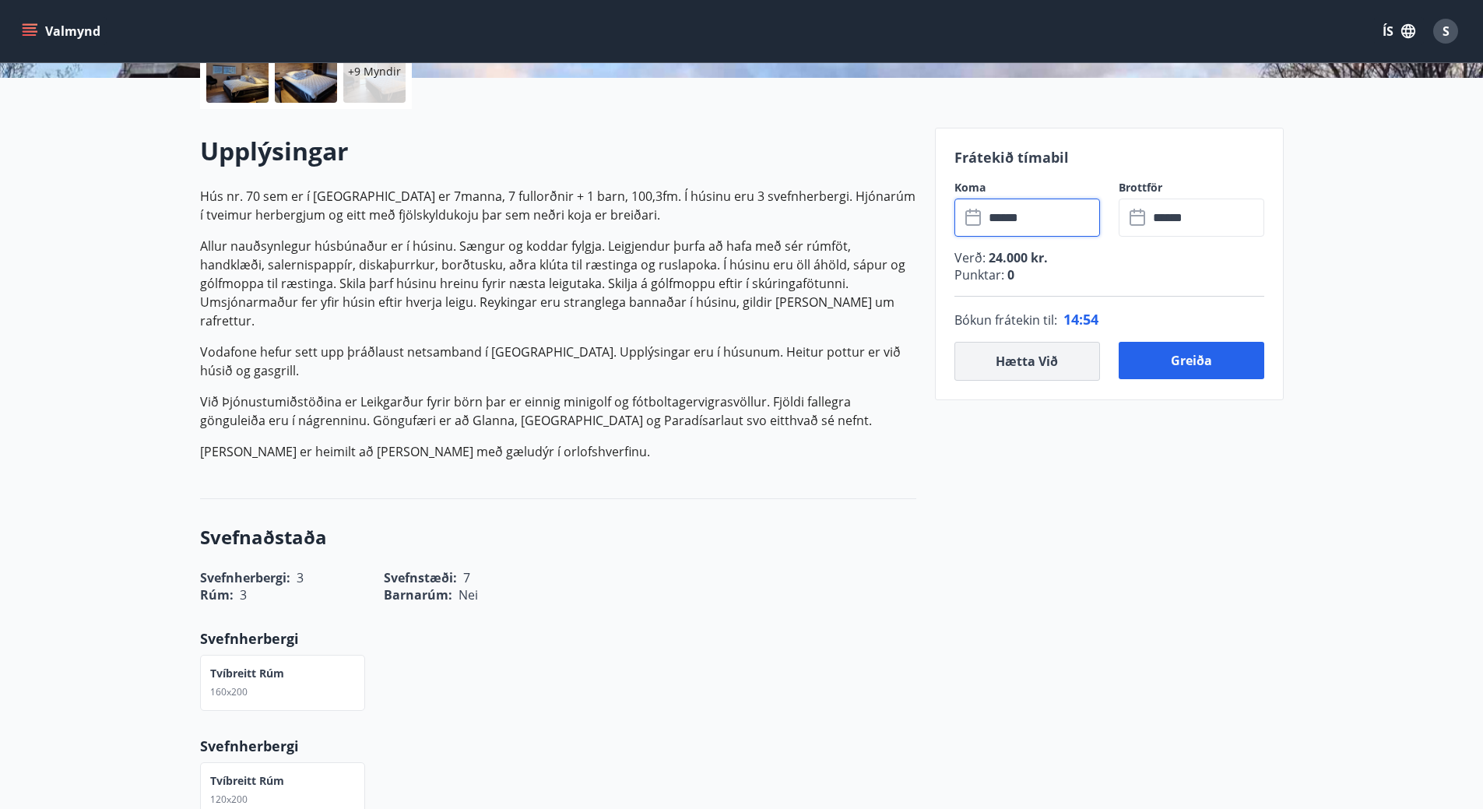
click at [1011, 360] on button "Hætta við" at bounding box center [1027, 361] width 146 height 39
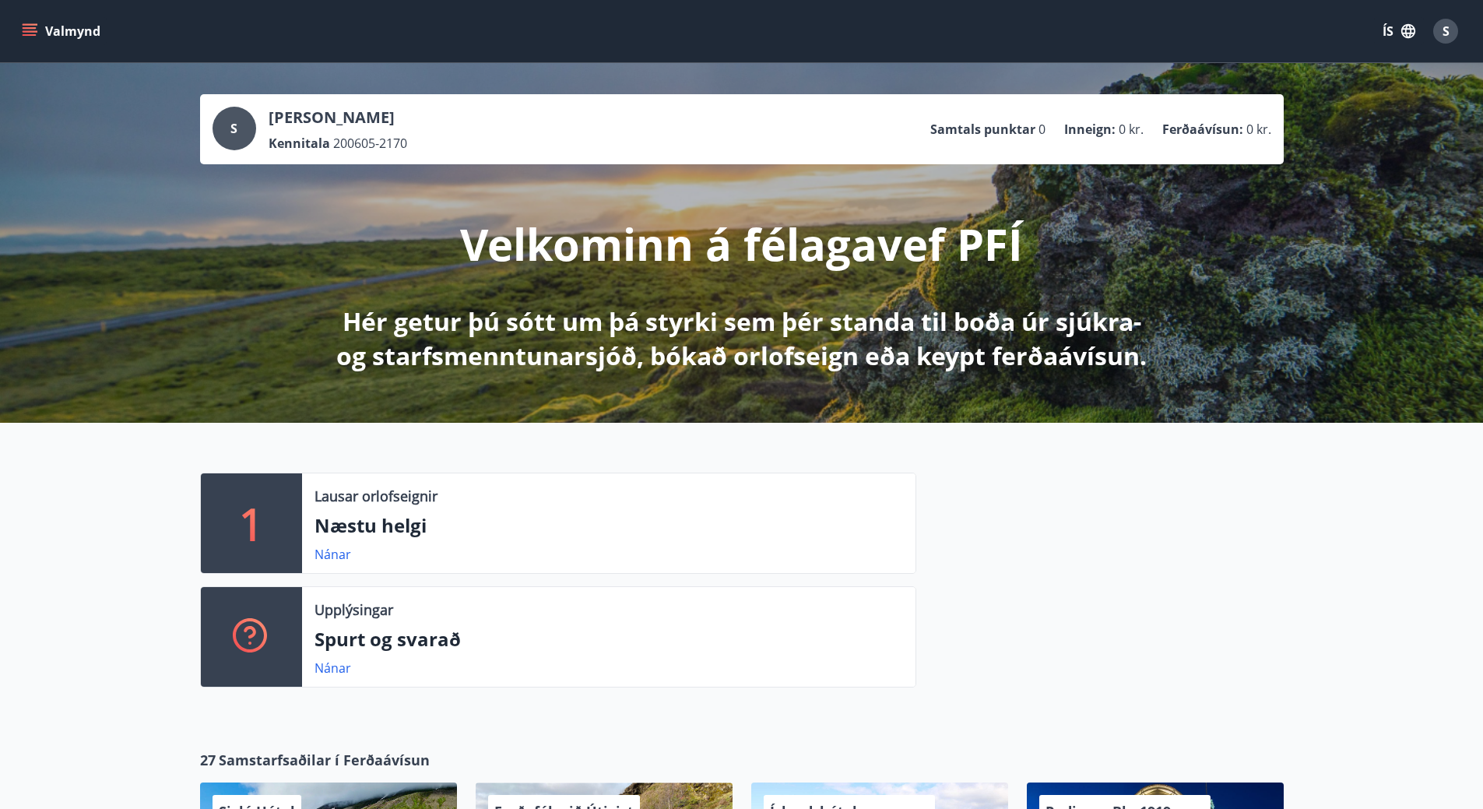
click at [1442, 42] on div "S" at bounding box center [1445, 31] width 25 height 25
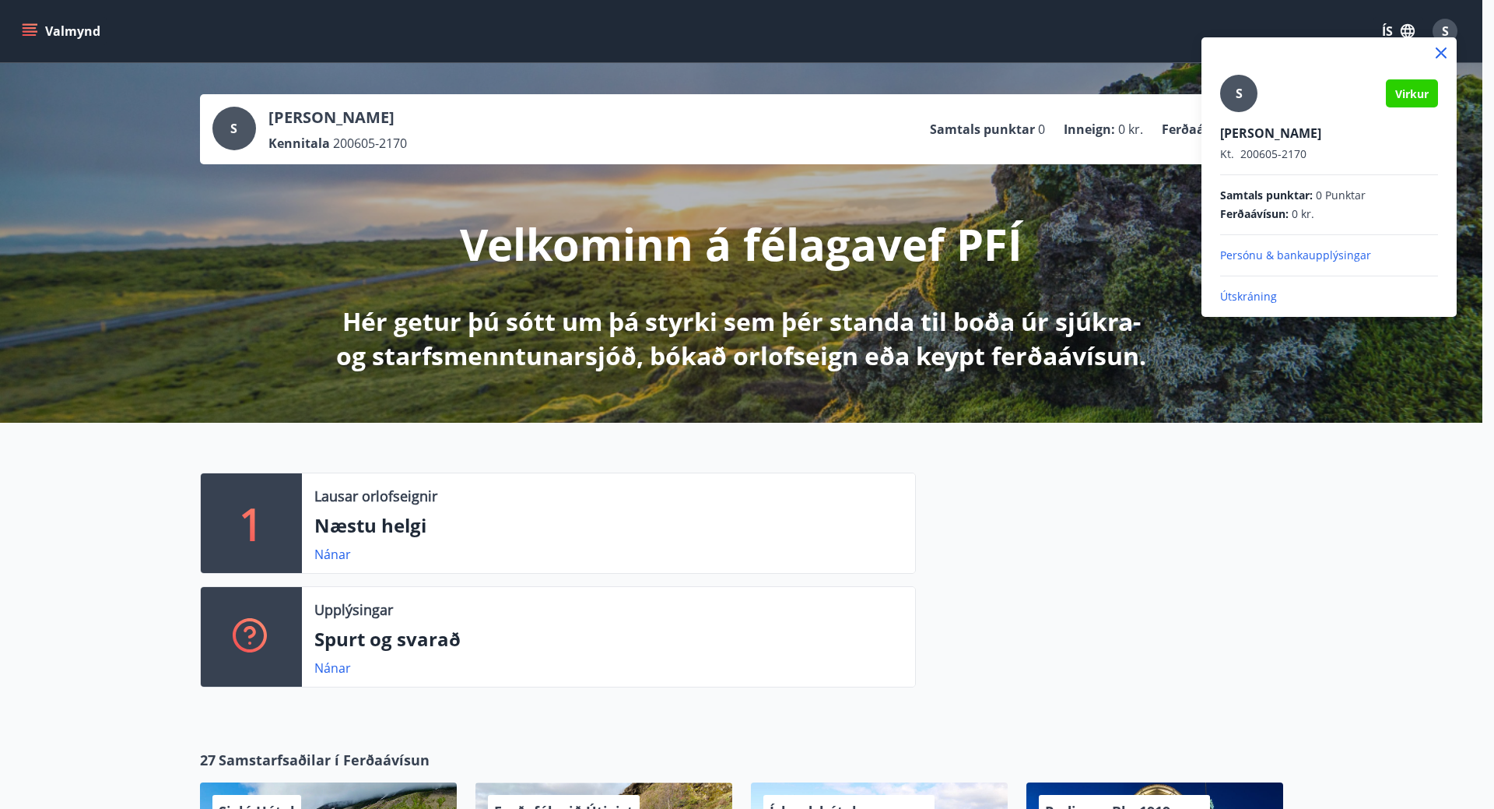
click at [981, 607] on div at bounding box center [747, 404] width 1494 height 809
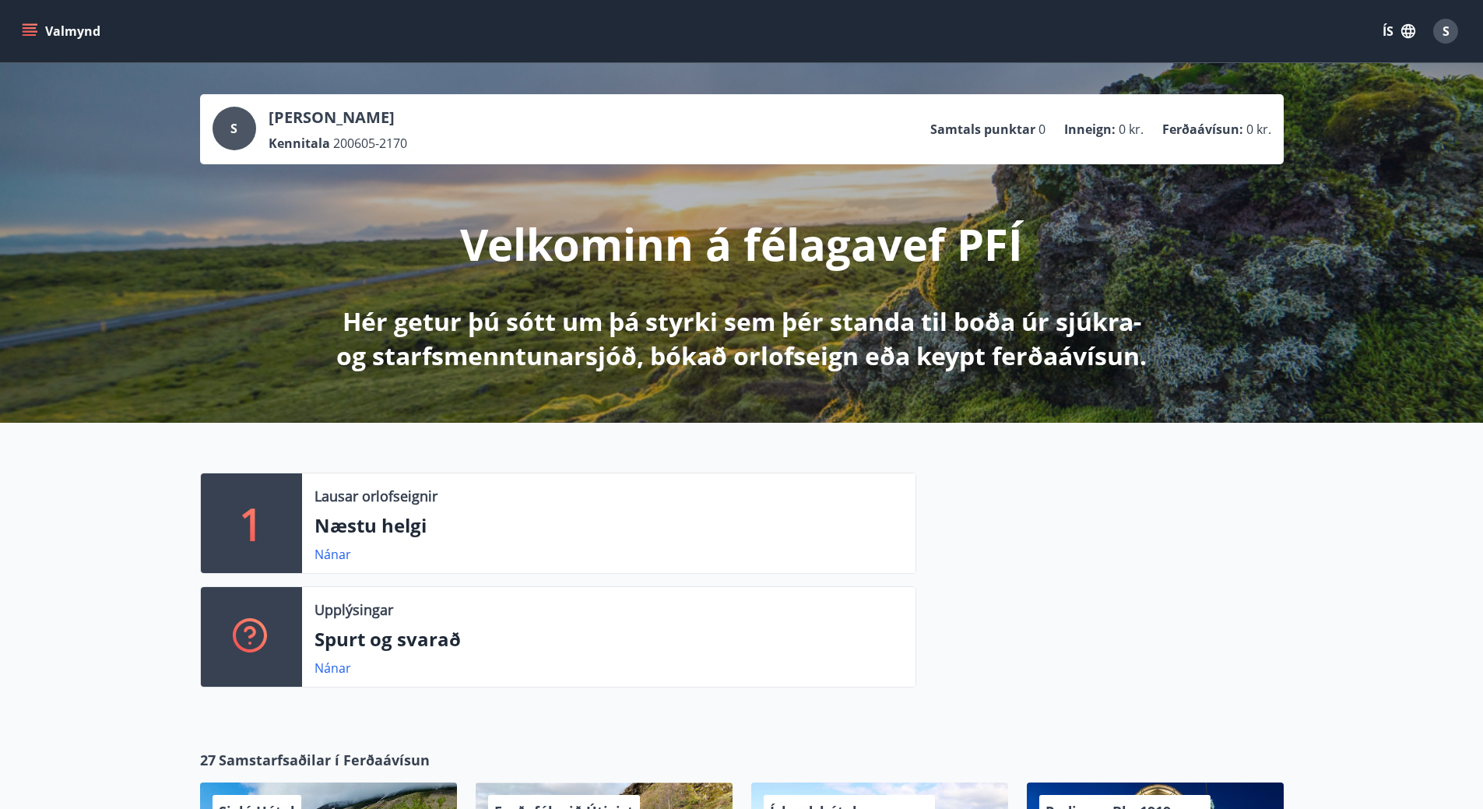
click at [60, 46] on div "Valmynd ÍS S" at bounding box center [741, 30] width 1445 height 37
click at [44, 34] on button "Valmynd" at bounding box center [63, 31] width 88 height 28
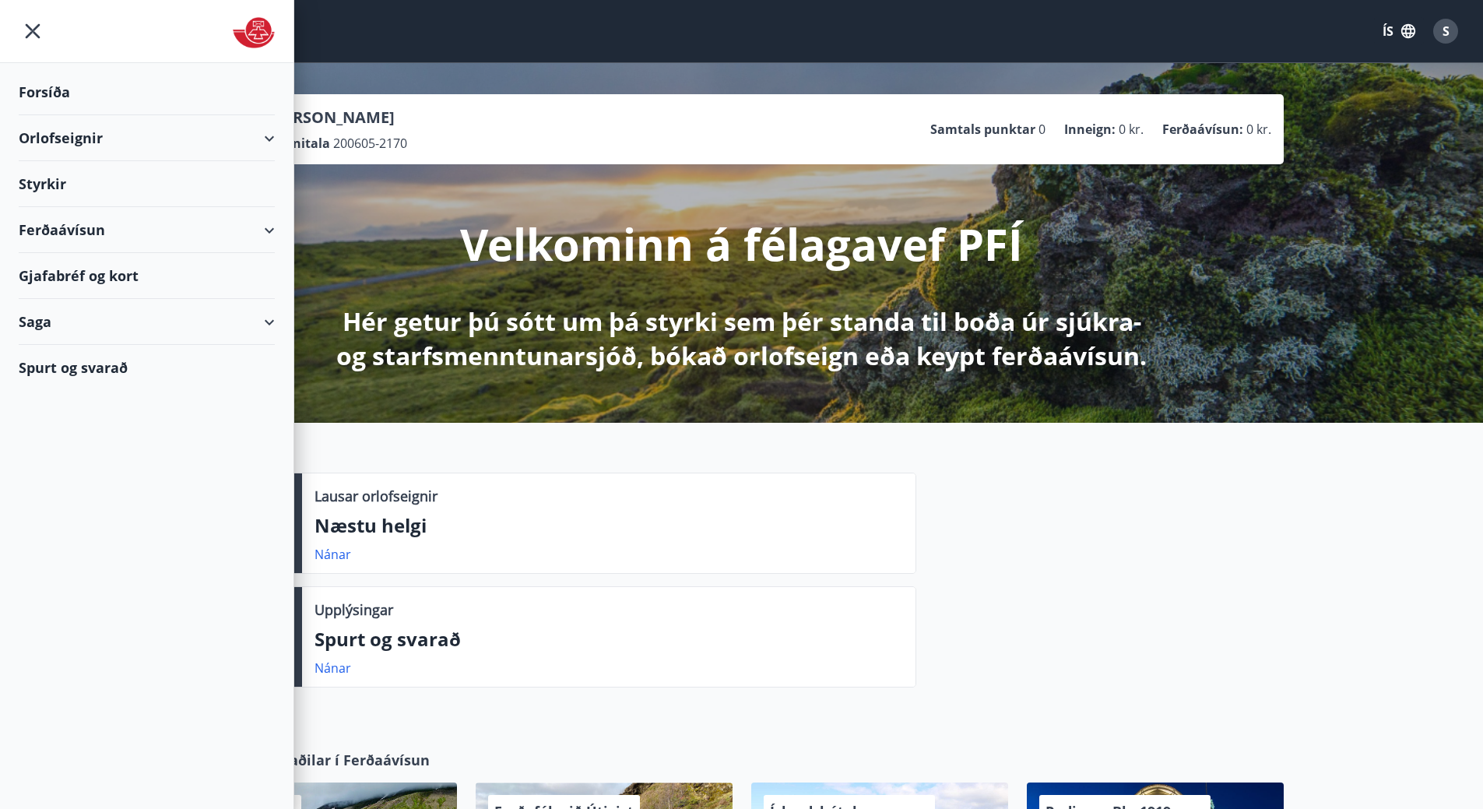
click at [49, 189] on div "Styrkir" at bounding box center [147, 184] width 256 height 46
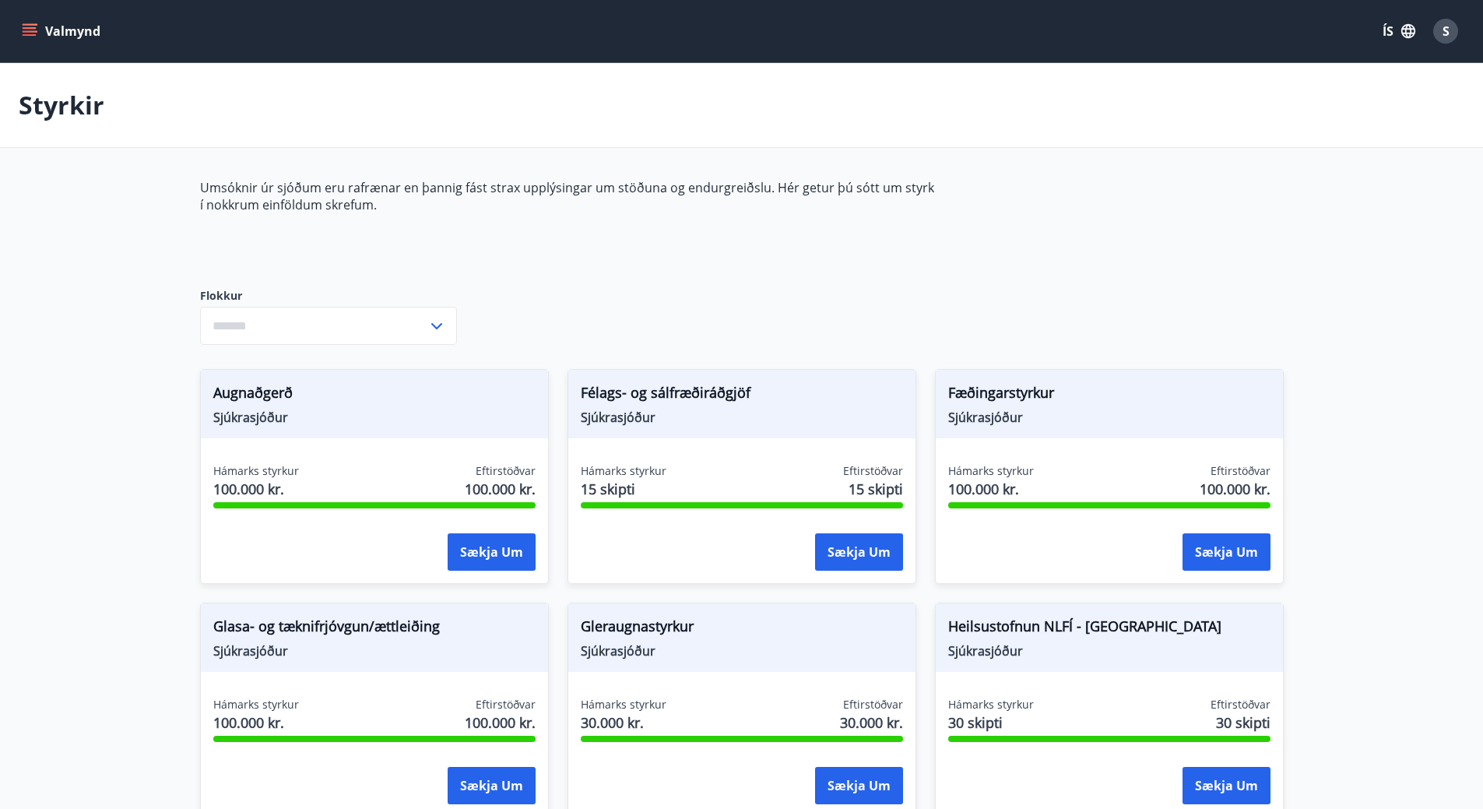
type input "***"
click at [262, 307] on input "***" at bounding box center [313, 326] width 227 height 38
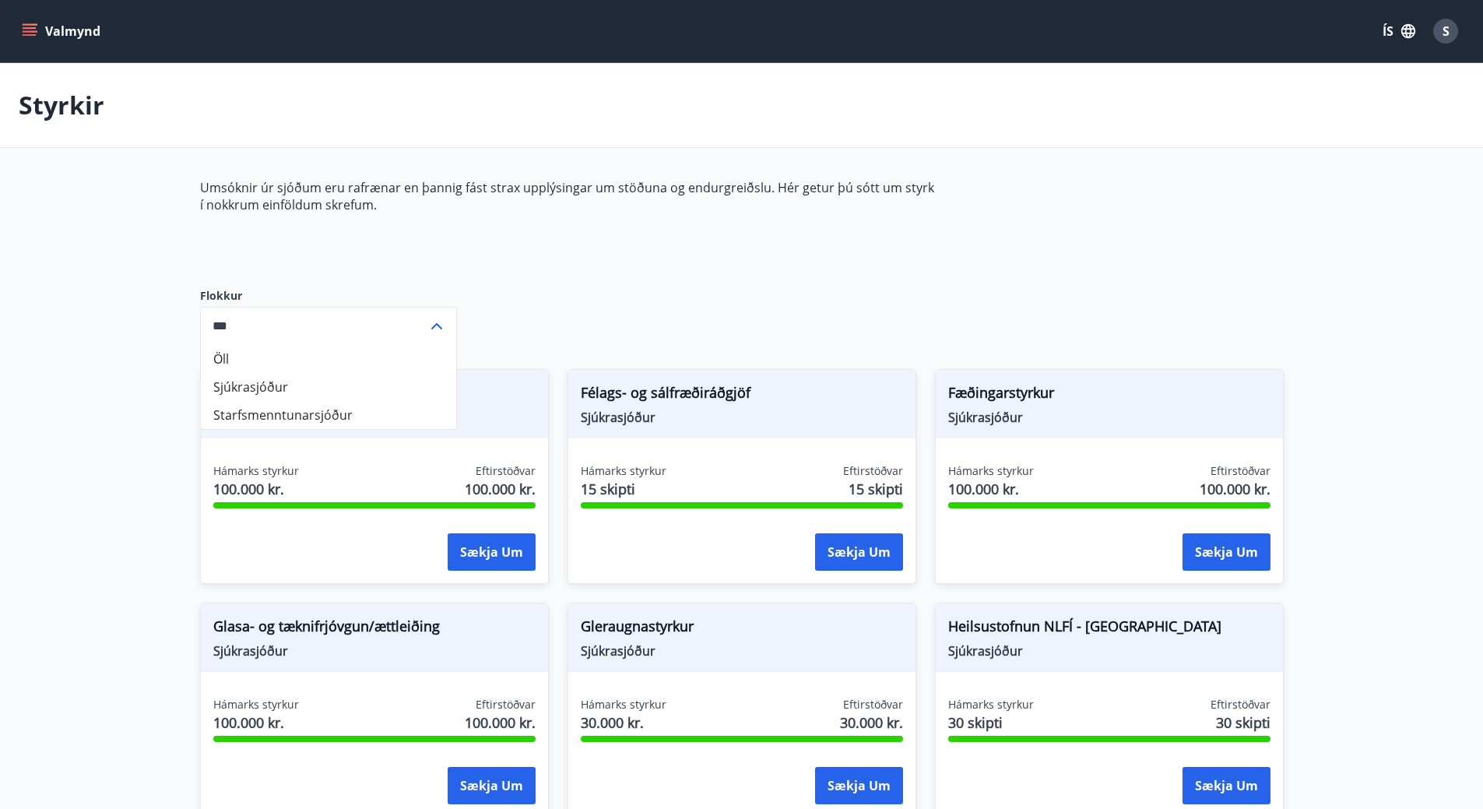
click at [74, 26] on button "Valmynd" at bounding box center [63, 31] width 88 height 28
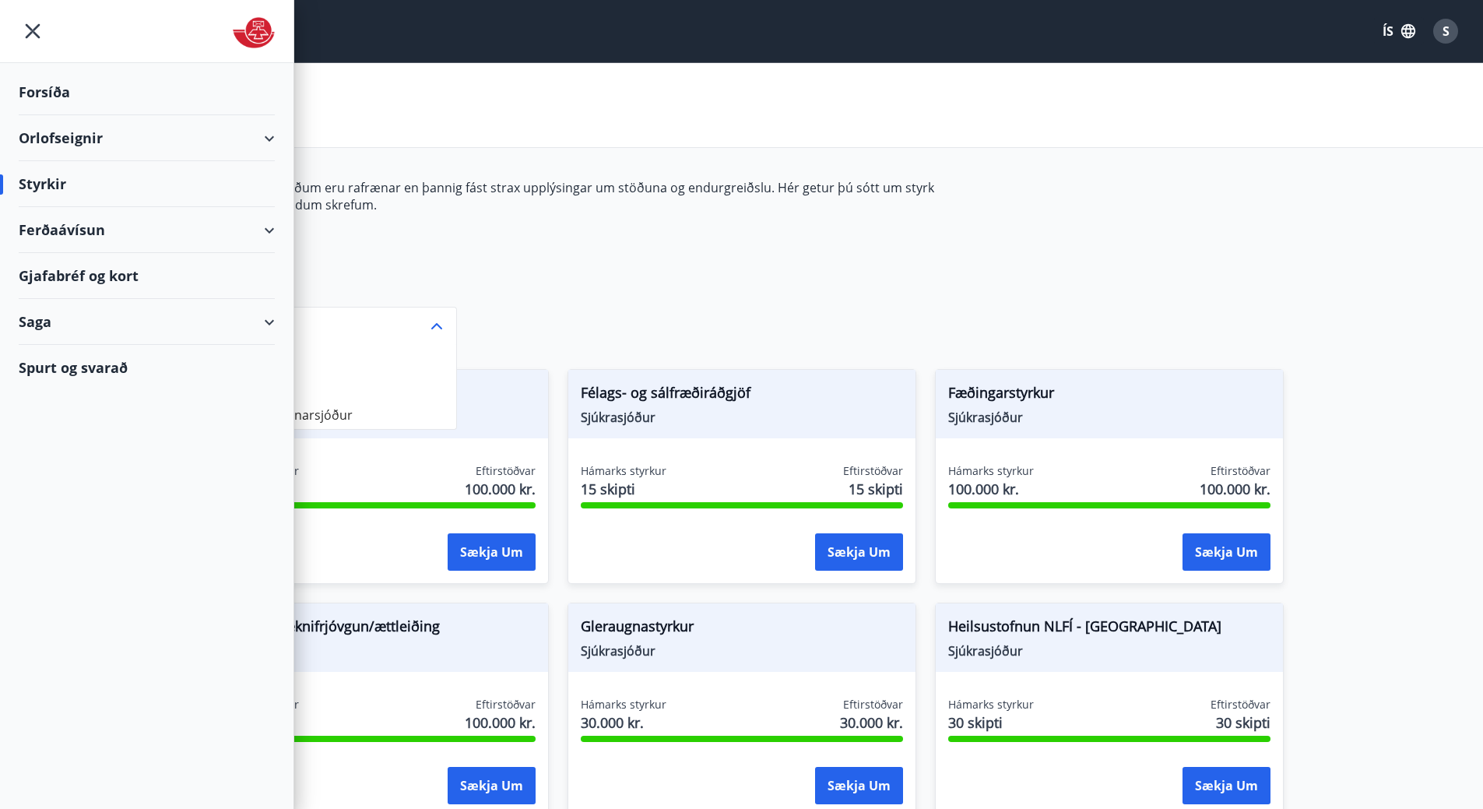
click at [83, 241] on div "Ferðaávísun" at bounding box center [147, 230] width 256 height 46
click at [68, 272] on div "Gjafabréf og kort" at bounding box center [147, 276] width 256 height 46
click at [9, 35] on div at bounding box center [146, 31] width 293 height 63
click at [33, 24] on icon "menu" at bounding box center [33, 31] width 28 height 28
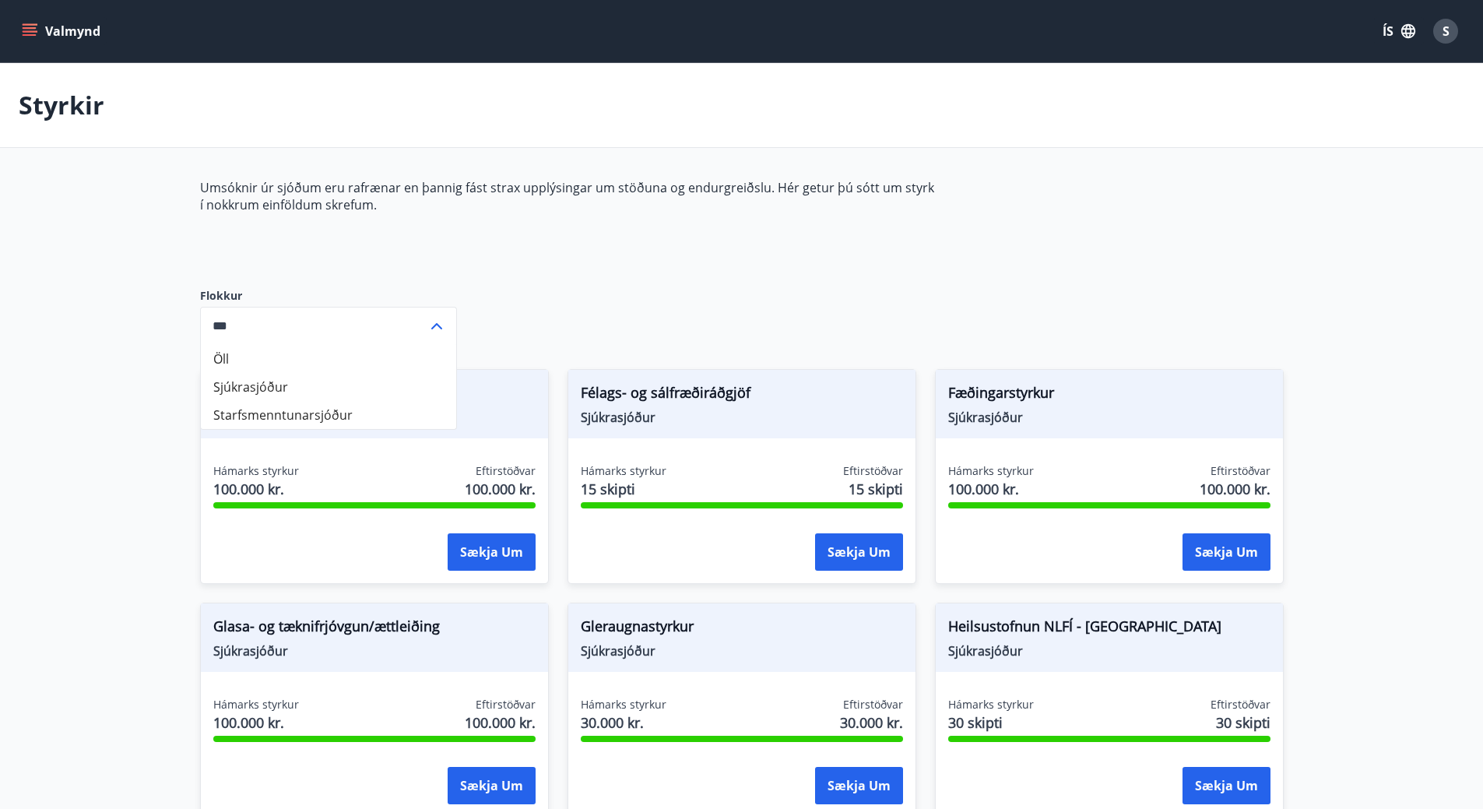
click at [1451, 37] on div "S" at bounding box center [1445, 31] width 25 height 25
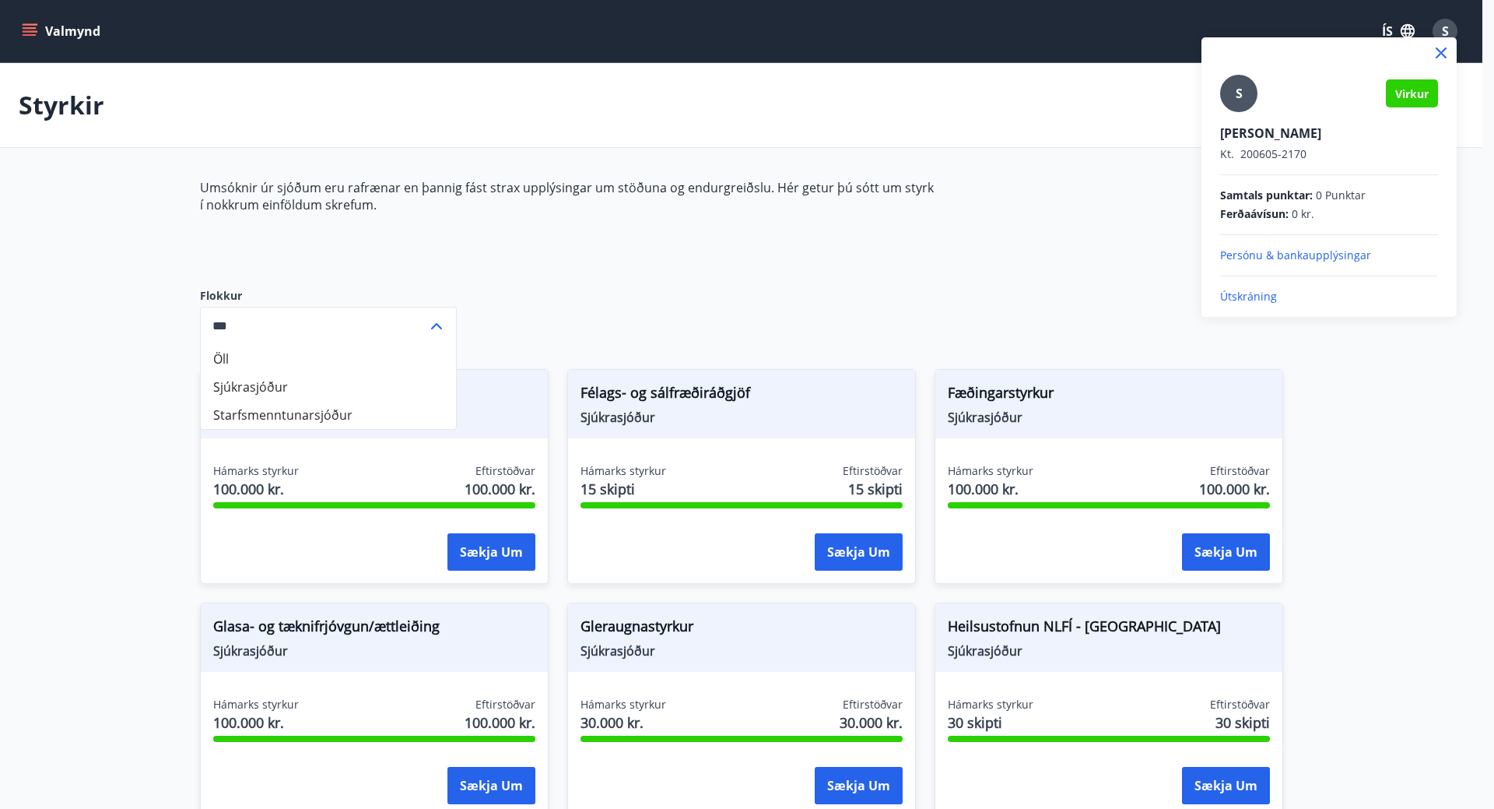
click at [1267, 291] on p "Útskráning" at bounding box center [1329, 297] width 218 height 16
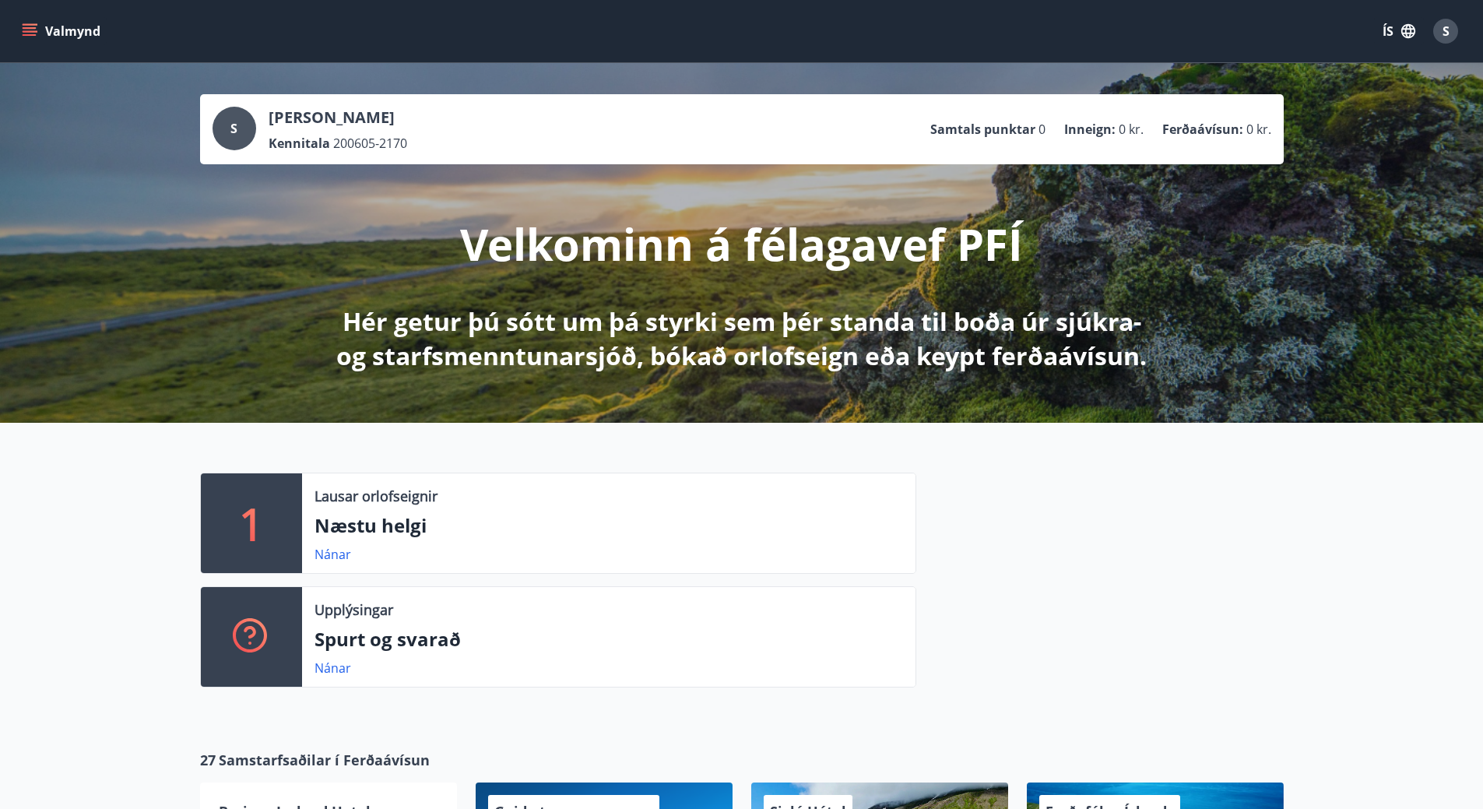
click at [1450, 34] on div "S" at bounding box center [1445, 31] width 25 height 25
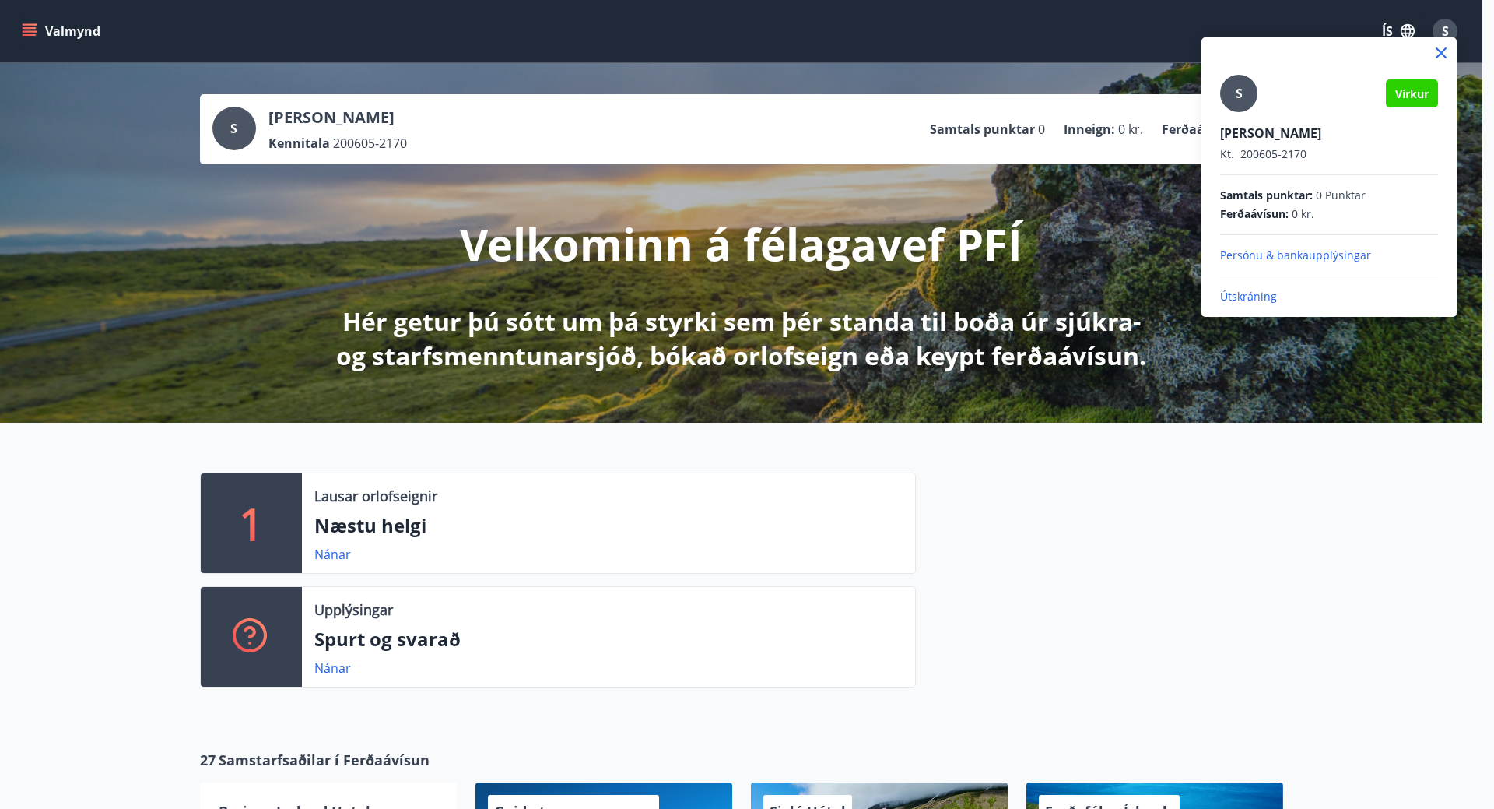
click at [1263, 304] on p "Útskráning" at bounding box center [1329, 297] width 218 height 16
